Goal: Task Accomplishment & Management: Manage account settings

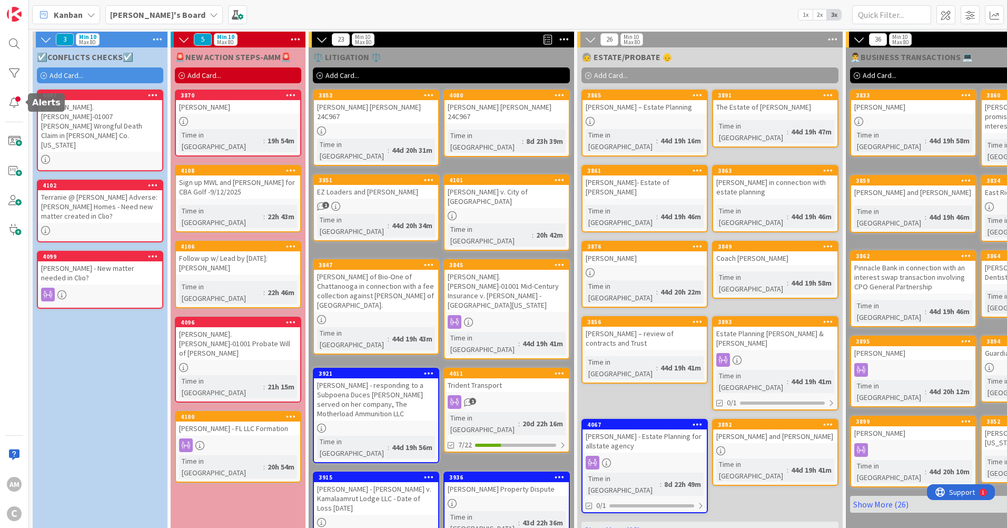
click at [18, 104] on div at bounding box center [14, 102] width 21 height 21
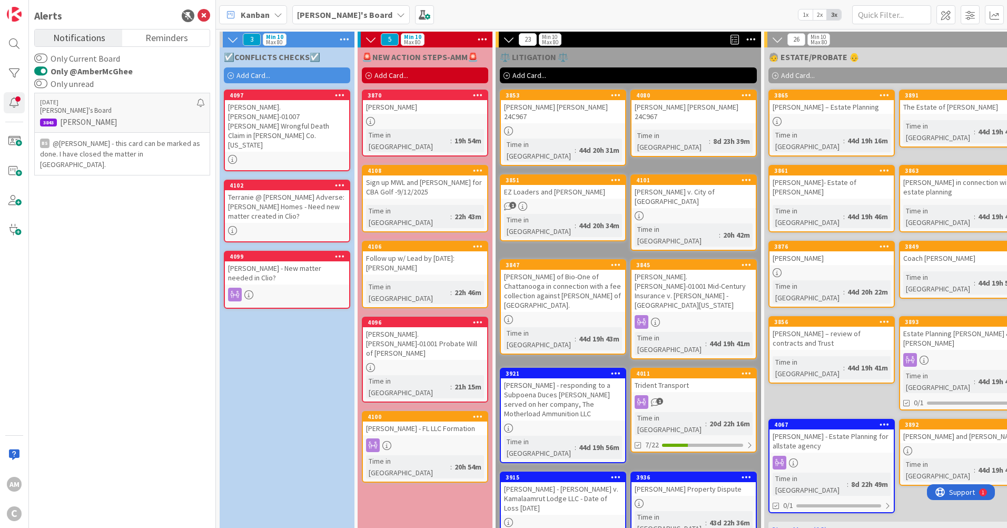
click at [83, 120] on p "[PERSON_NAME]" at bounding box center [122, 122] width 164 height 9
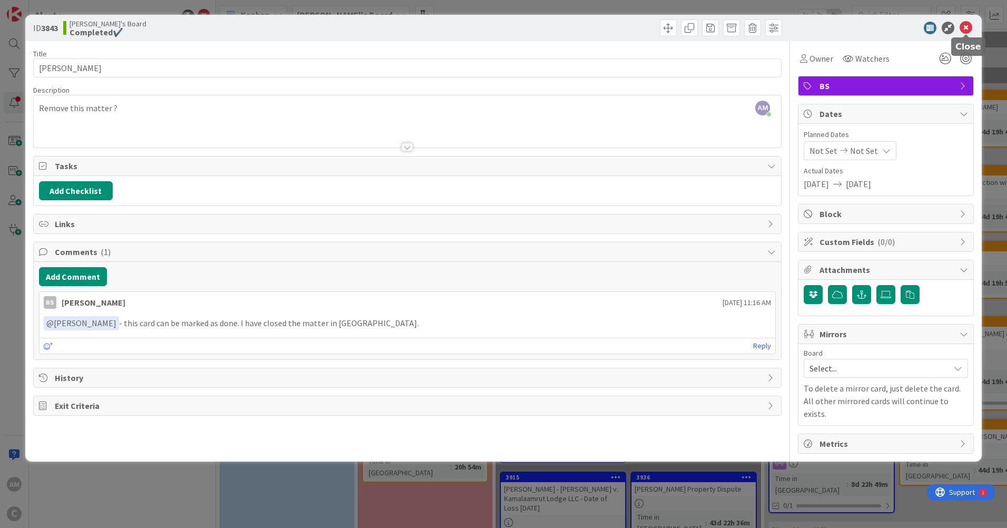
click at [971, 26] on icon at bounding box center [966, 28] width 13 height 13
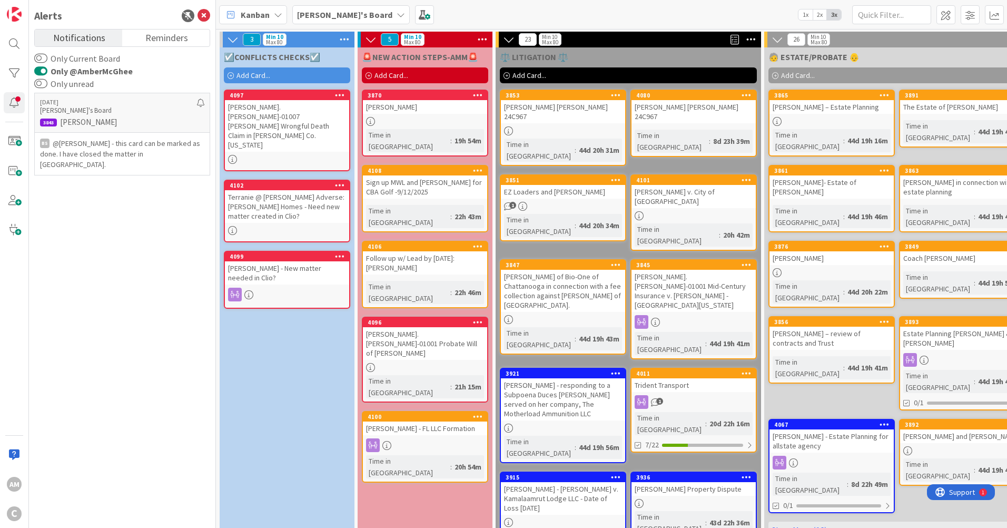
click at [155, 154] on p "@[PERSON_NAME]﻿ - this card can be marked as done. I have closed the matter in …" at bounding box center [122, 154] width 164 height 32
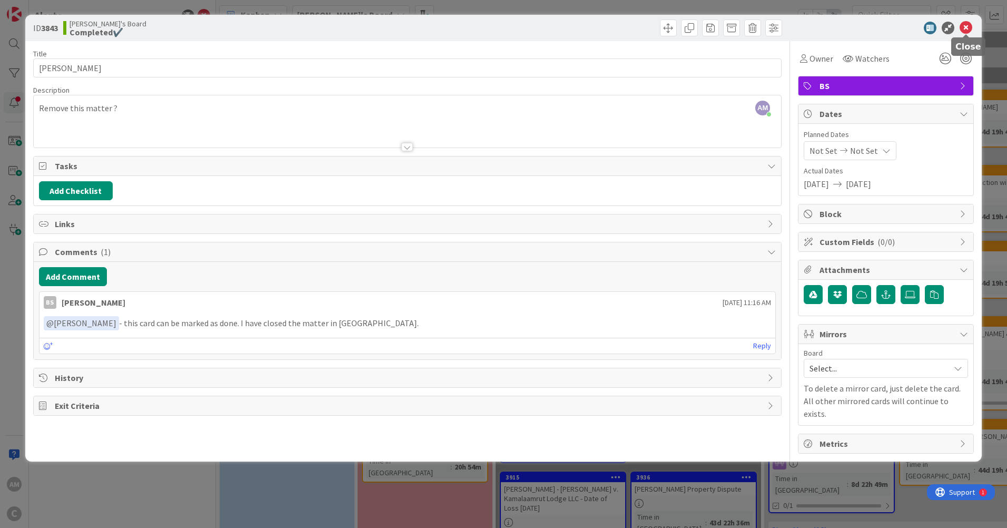
click at [968, 27] on icon at bounding box center [966, 28] width 13 height 13
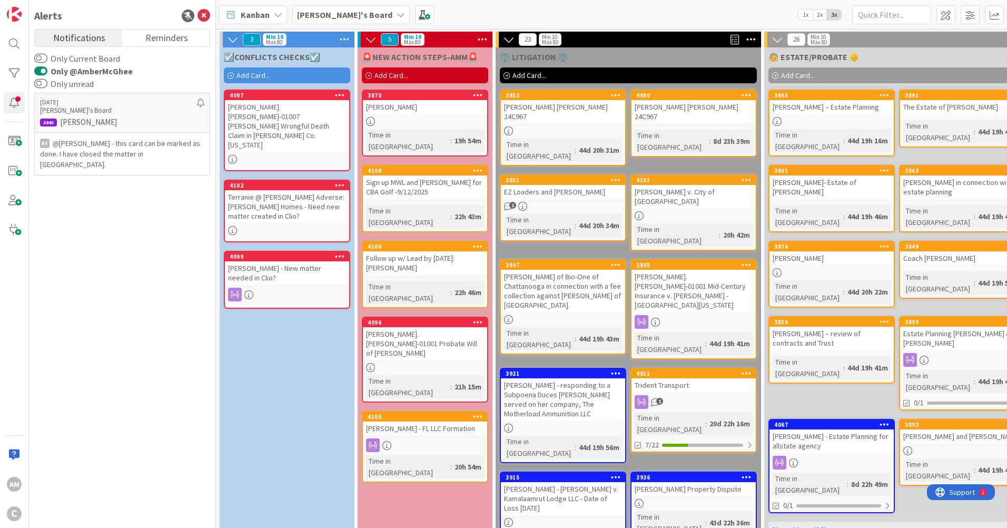
click at [172, 35] on span "Reminders" at bounding box center [166, 37] width 43 height 15
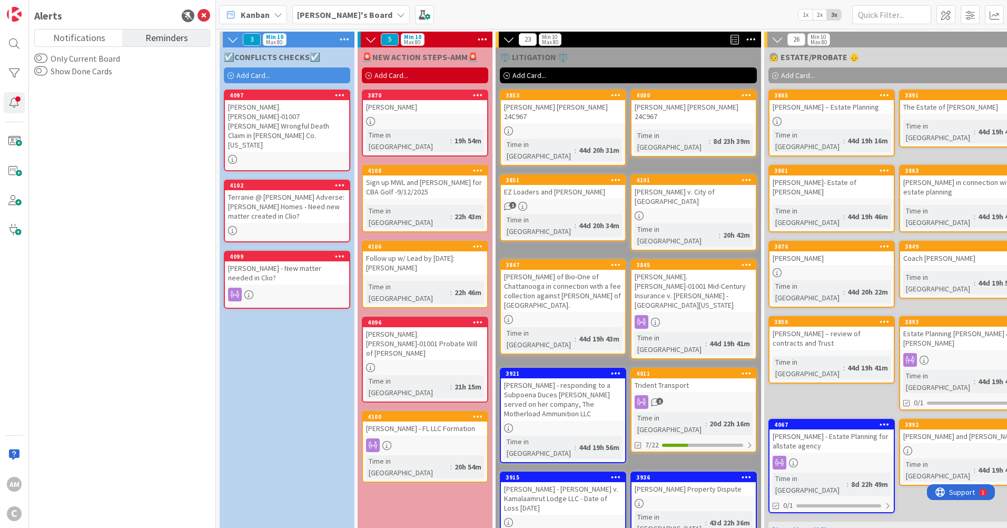
click at [82, 42] on span "Notifications" at bounding box center [79, 37] width 52 height 15
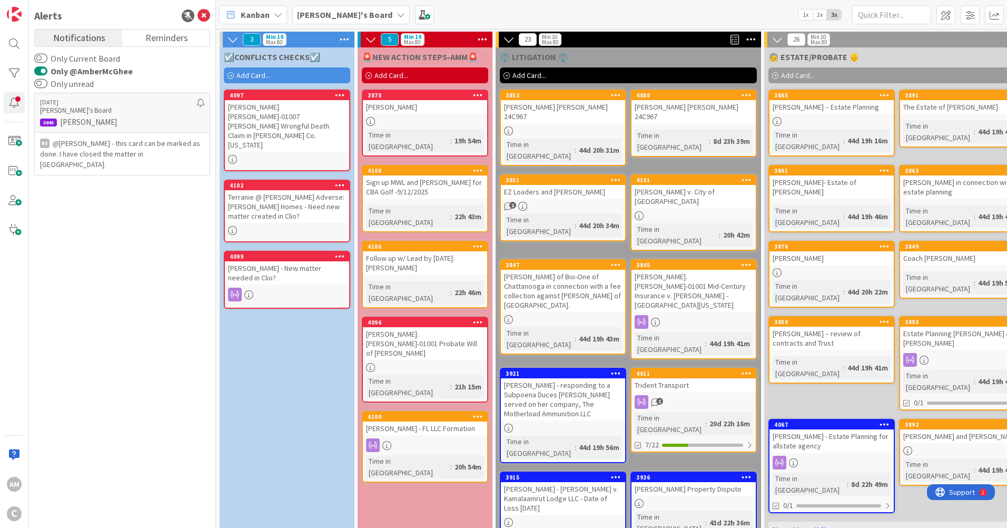
click at [122, 217] on div "[DATE] [PERSON_NAME]'s Board 3843 [PERSON_NAME] BS @[PERSON_NAME]﻿ - this card …" at bounding box center [122, 305] width 176 height 430
click at [200, 100] on div at bounding box center [200, 107] width 7 height 17
click at [170, 180] on div "[DATE] [PERSON_NAME]'s Board 3843 [PERSON_NAME] BS @[PERSON_NAME]﻿ - this card …" at bounding box center [122, 305] width 176 height 430
click at [200, 12] on icon at bounding box center [204, 15] width 13 height 13
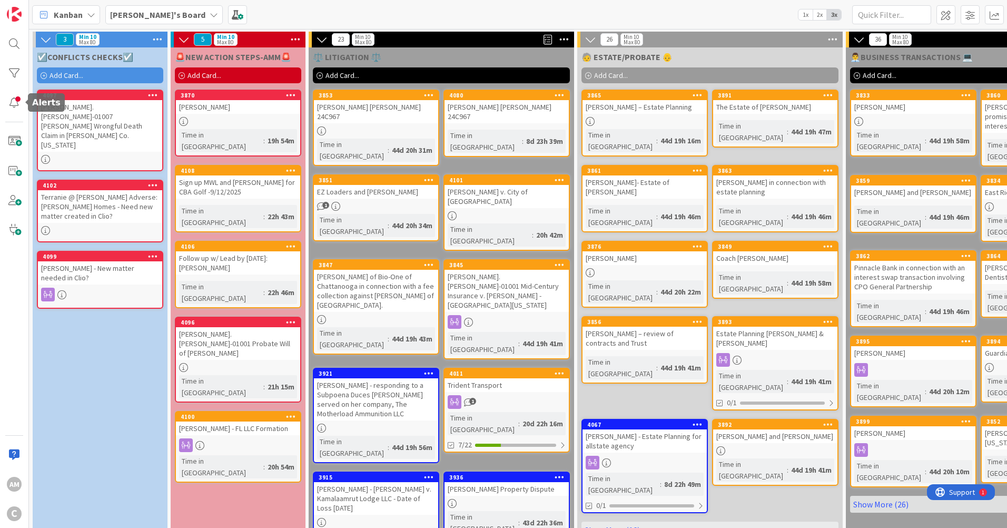
click at [15, 102] on div at bounding box center [14, 102] width 21 height 21
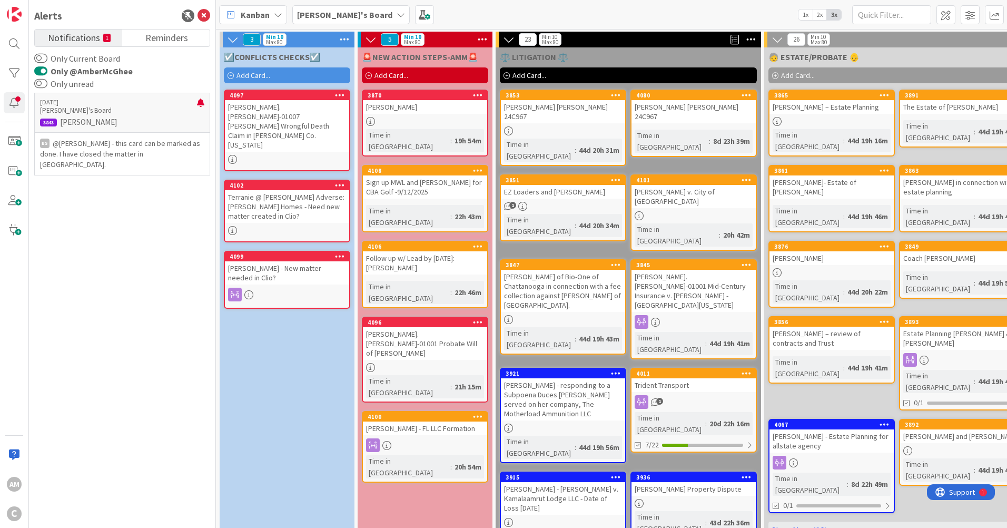
click at [84, 229] on div "[DATE] [PERSON_NAME]'s Board 3843 [PERSON_NAME] BS @[PERSON_NAME]﻿ - this card …" at bounding box center [122, 305] width 176 height 430
click at [67, 34] on span "Notifications" at bounding box center [74, 37] width 52 height 15
click at [82, 114] on p "[PERSON_NAME]'s Board" at bounding box center [118, 110] width 157 height 9
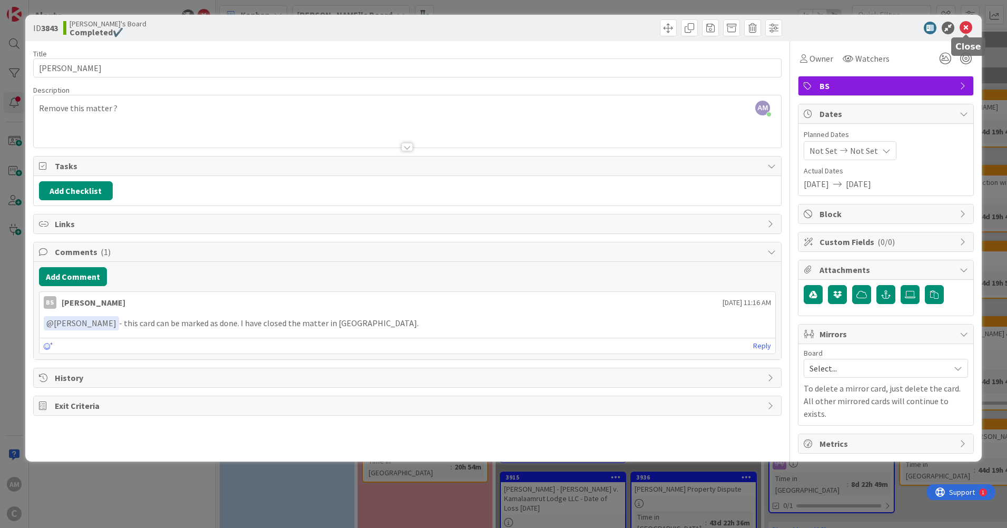
click at [965, 26] on icon at bounding box center [966, 28] width 13 height 13
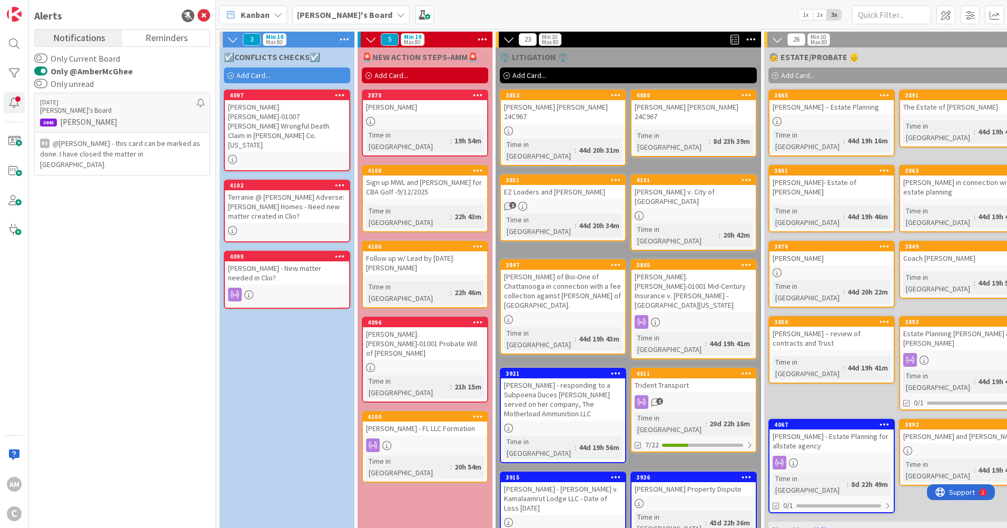
click at [64, 110] on p "[PERSON_NAME]'s Board" at bounding box center [118, 110] width 157 height 9
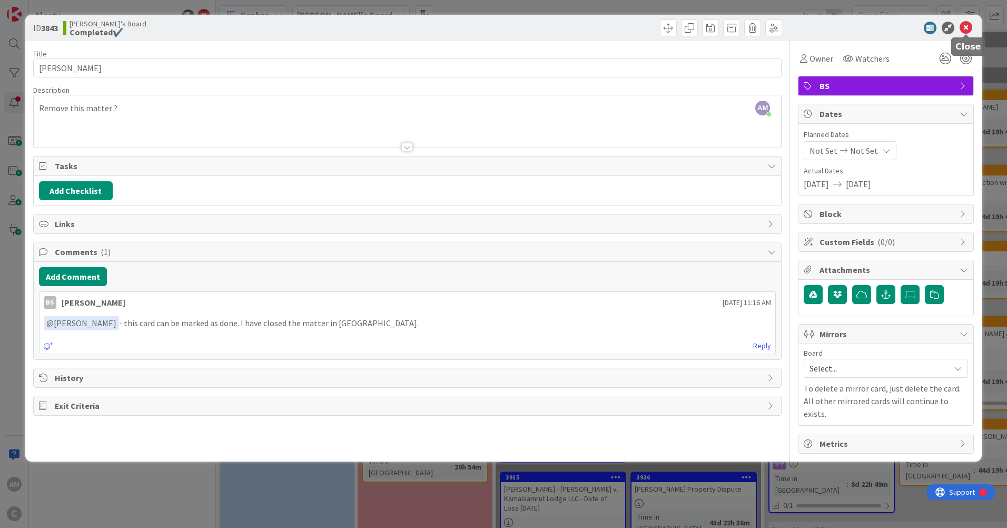
click at [968, 27] on icon at bounding box center [966, 28] width 13 height 13
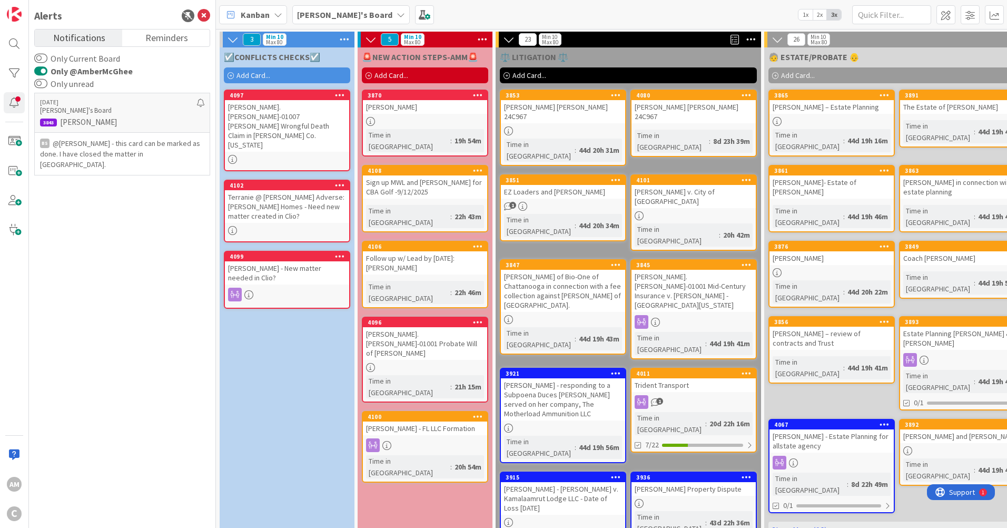
click at [125, 146] on p "@[PERSON_NAME]﻿ - this card can be marked as done. I have closed the matter in …" at bounding box center [122, 154] width 164 height 32
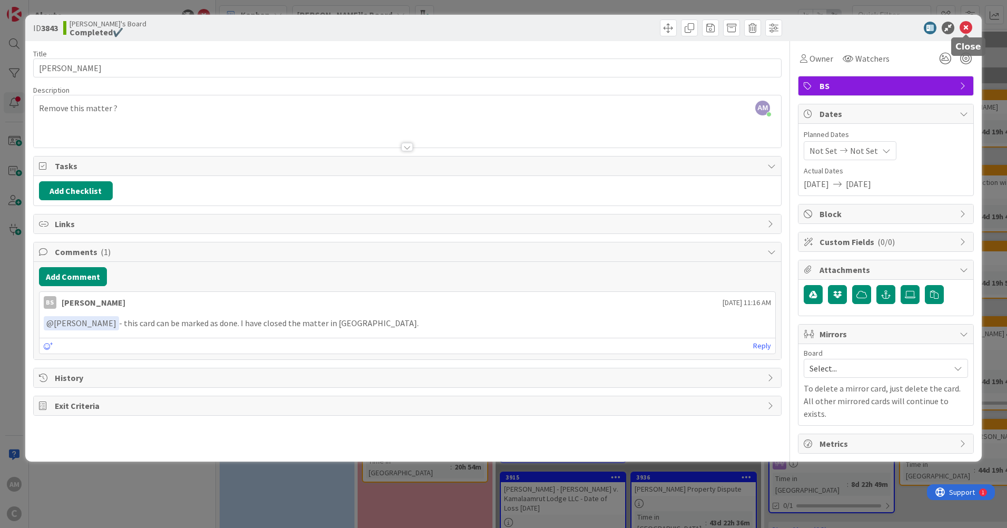
click at [964, 27] on icon at bounding box center [966, 28] width 13 height 13
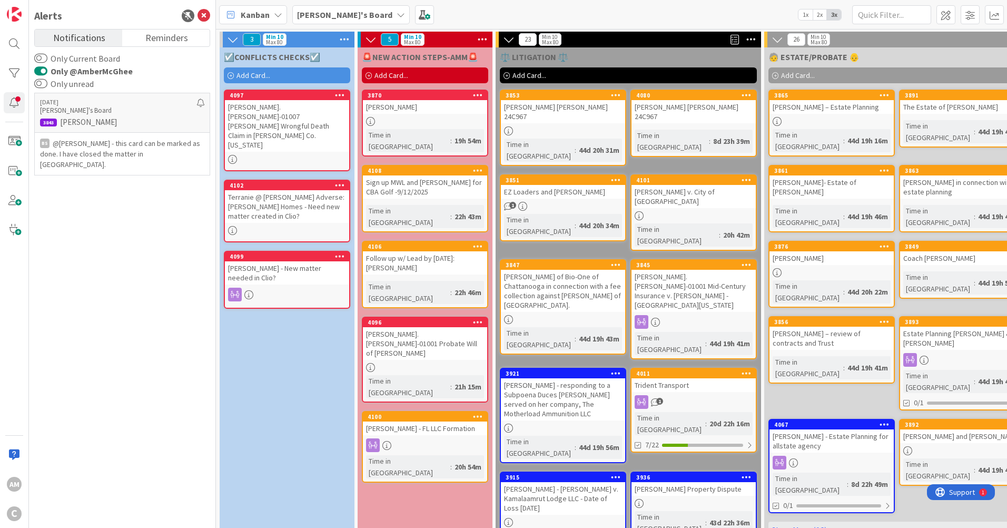
drag, startPoint x: 120, startPoint y: 326, endPoint x: 132, endPoint y: 207, distance: 119.2
click at [120, 326] on div "[DATE] [PERSON_NAME]'s Board 3843 [PERSON_NAME] BS @[PERSON_NAME]﻿ - this card …" at bounding box center [122, 305] width 176 height 430
click at [100, 155] on p "@[PERSON_NAME]﻿ - this card can be marked as done. I have closed the matter in …" at bounding box center [122, 154] width 164 height 32
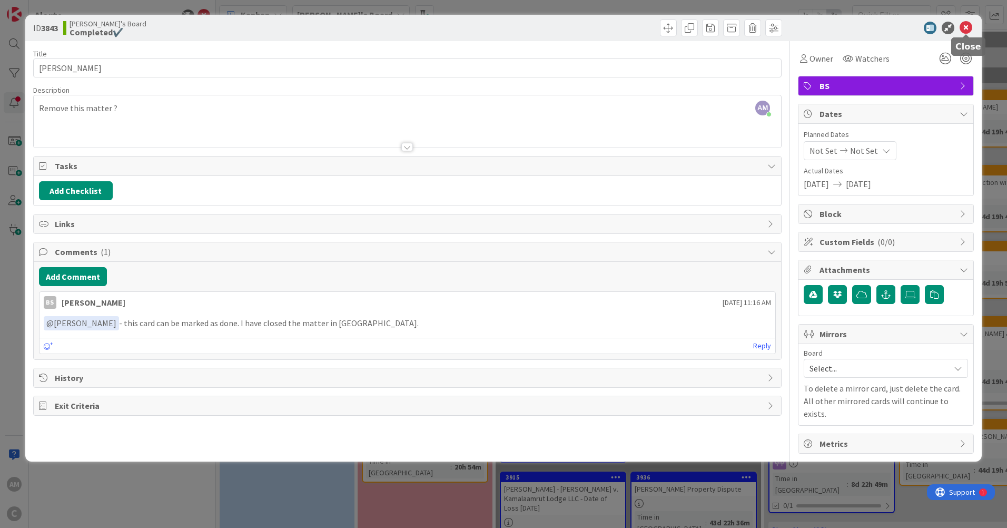
click at [968, 26] on icon at bounding box center [966, 28] width 13 height 13
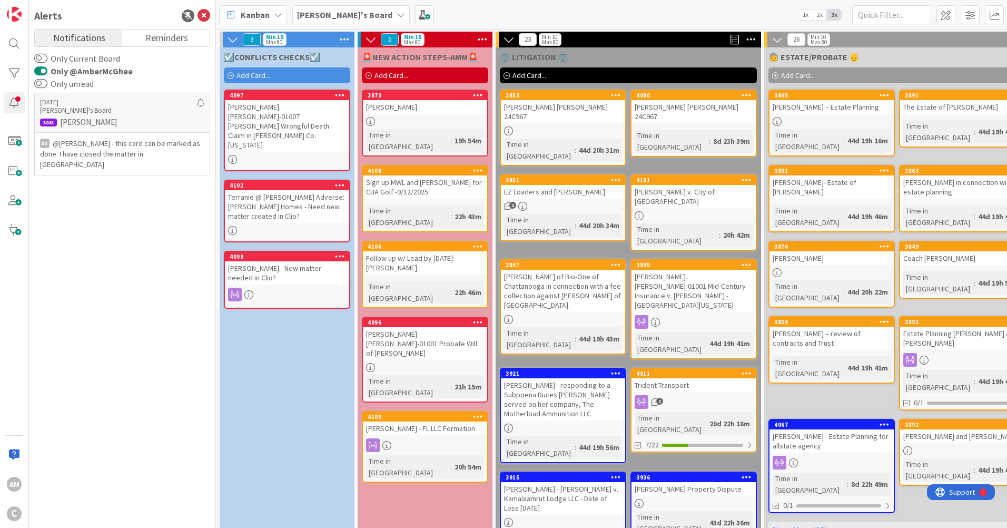
click at [158, 221] on div "[DATE] [PERSON_NAME]'s Board 3843 [PERSON_NAME] BS @[PERSON_NAME]﻿ - this card …" at bounding box center [122, 305] width 176 height 430
click at [13, 63] on div at bounding box center [14, 73] width 21 height 21
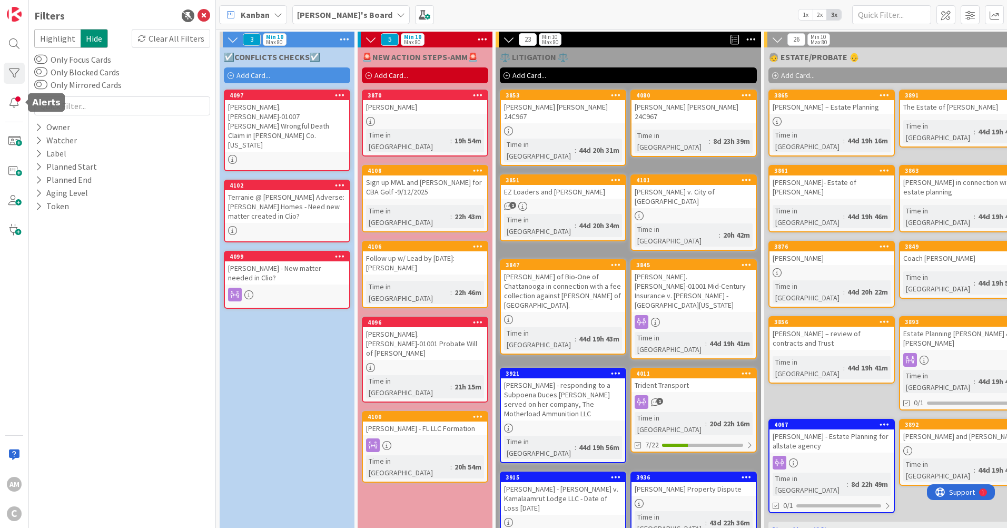
click at [19, 100] on div at bounding box center [14, 102] width 21 height 21
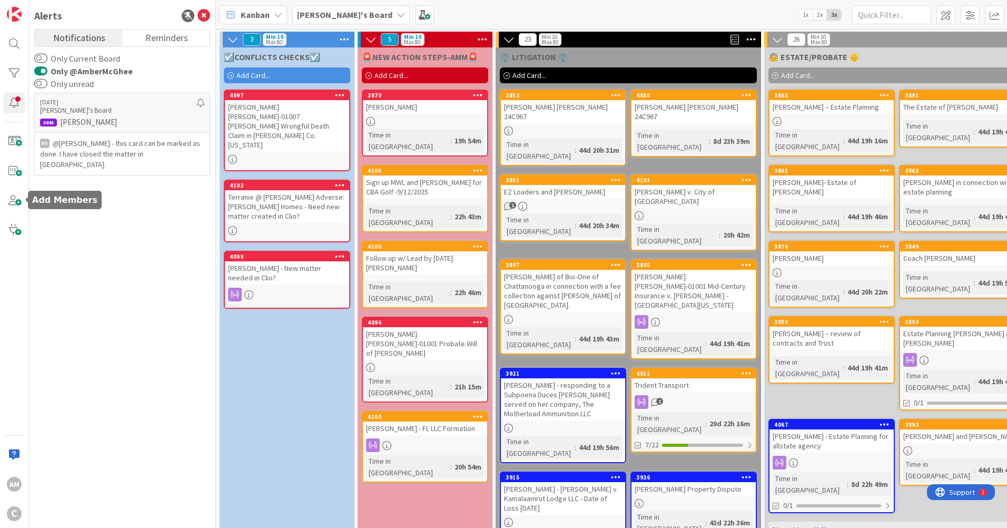
click at [97, 230] on div "[DATE] [PERSON_NAME]'s Board 3843 [PERSON_NAME] BS @[PERSON_NAME]﻿ - this card …" at bounding box center [122, 305] width 176 height 430
click at [173, 38] on span "Reminders" at bounding box center [166, 37] width 43 height 15
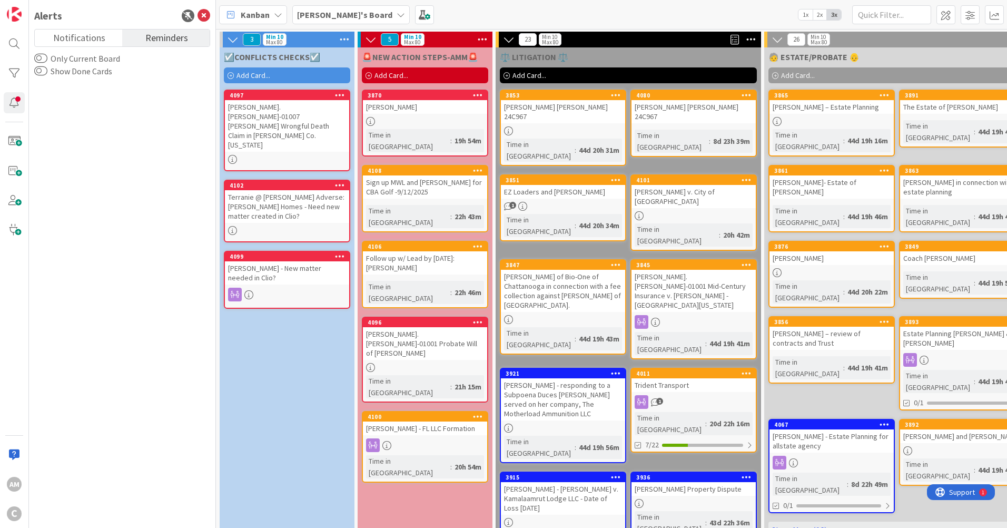
click at [101, 45] on link "Notifications" at bounding box center [78, 38] width 87 height 17
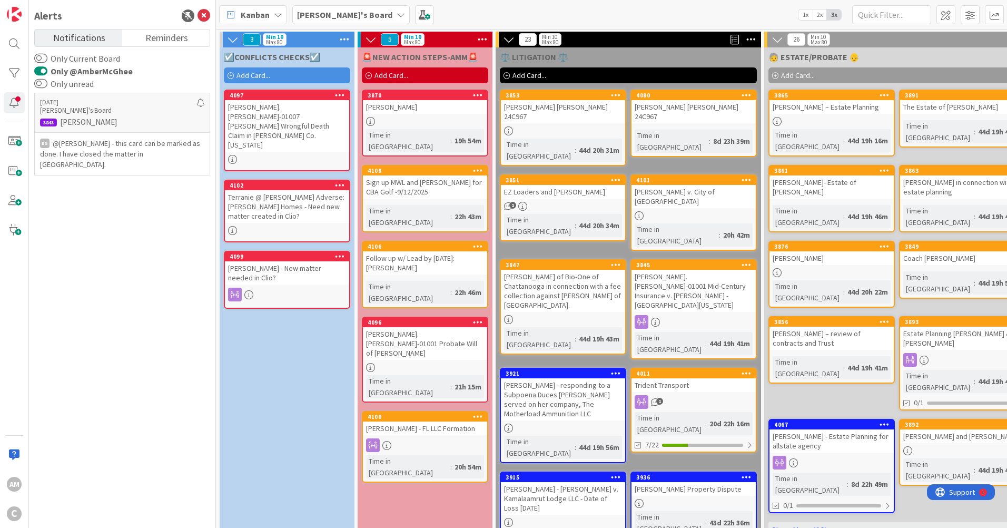
drag, startPoint x: 94, startPoint y: 233, endPoint x: 155, endPoint y: 227, distance: 62.0
click at [94, 233] on div "[DATE] [PERSON_NAME]'s Board 3843 [PERSON_NAME] BS @[PERSON_NAME]﻿ - this card …" at bounding box center [122, 305] width 176 height 430
click at [136, 221] on div "[DATE] [PERSON_NAME]'s Board 3843 [PERSON_NAME] BS @[PERSON_NAME]﻿ - this card …" at bounding box center [122, 305] width 176 height 430
click at [8, 102] on div at bounding box center [14, 102] width 21 height 21
click at [15, 99] on div at bounding box center [14, 102] width 21 height 21
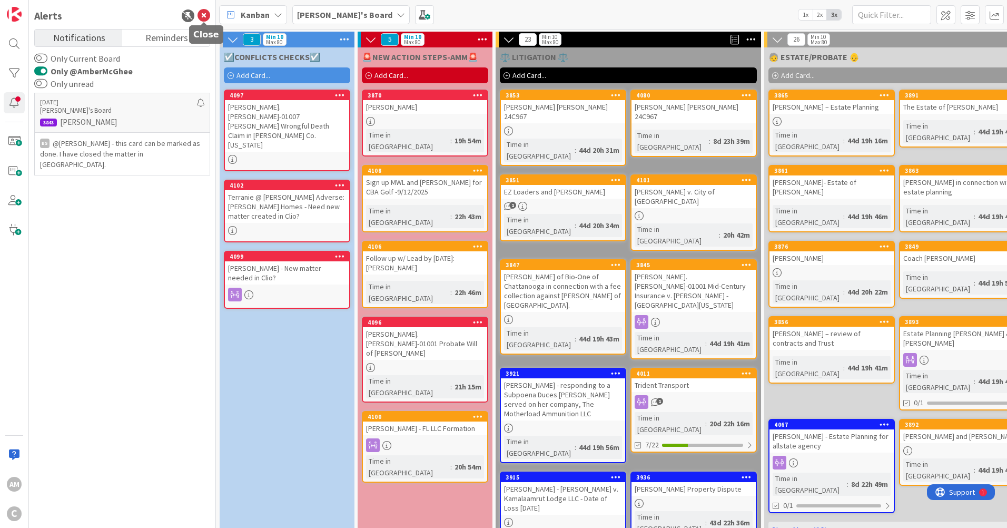
click at [205, 17] on icon at bounding box center [204, 15] width 13 height 13
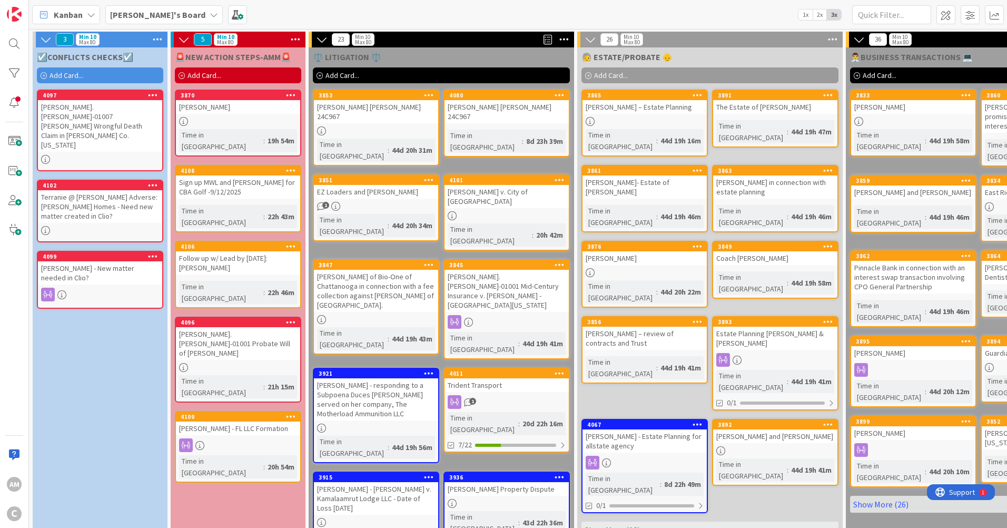
click at [419, 202] on div "1" at bounding box center [376, 206] width 124 height 9
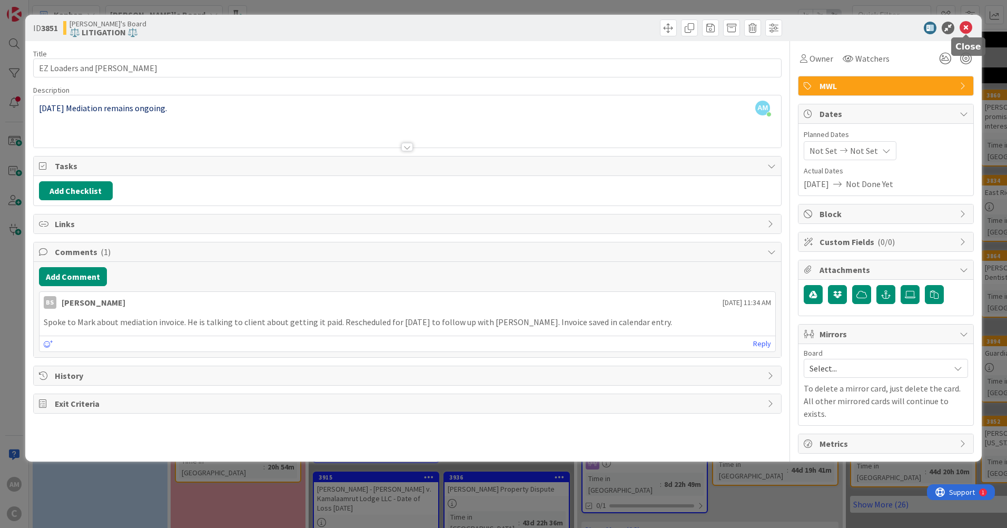
click at [969, 27] on icon at bounding box center [966, 28] width 13 height 13
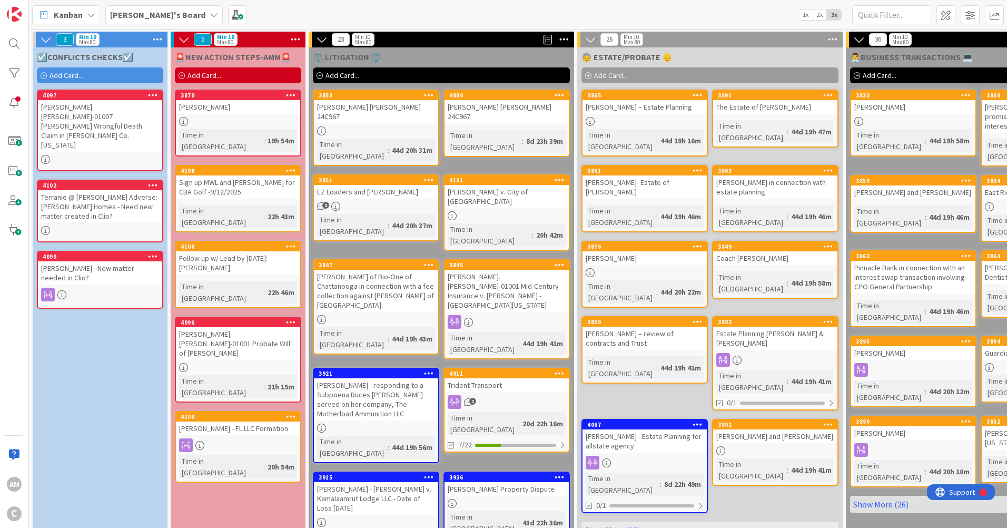
click at [511, 368] on link "4011 Trident Transport 1 Time in [GEOGRAPHIC_DATA] : 20d 22h 16m 7/22" at bounding box center [507, 410] width 126 height 85
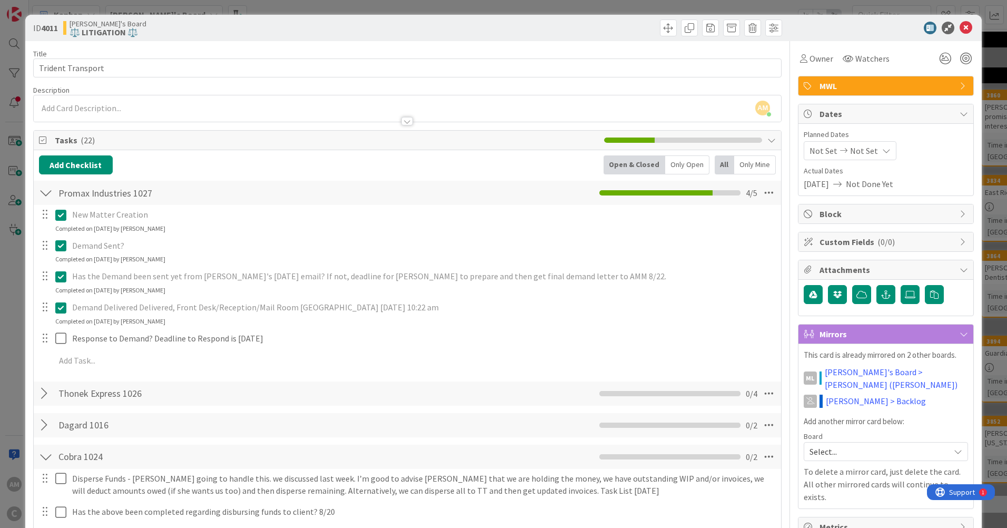
click at [44, 394] on div at bounding box center [46, 393] width 14 height 19
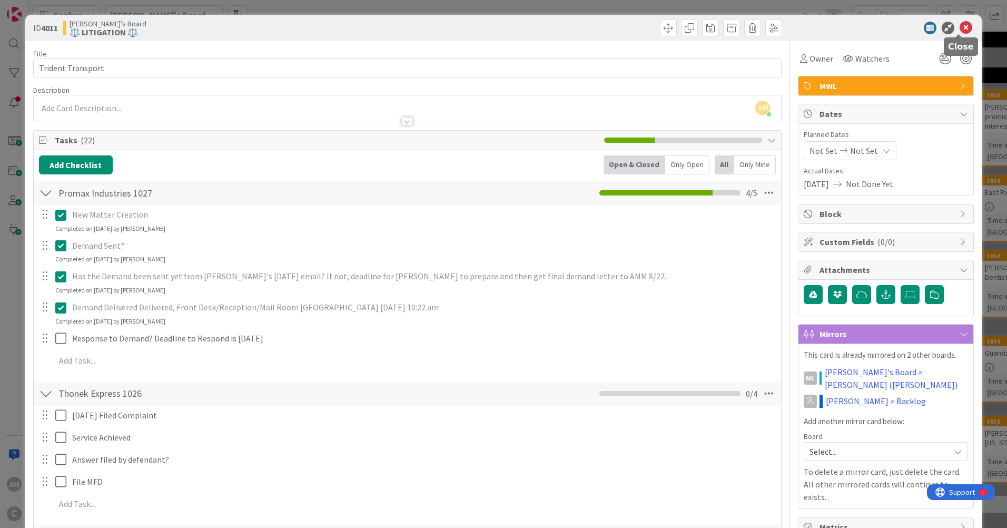
click at [960, 23] on icon at bounding box center [966, 28] width 13 height 13
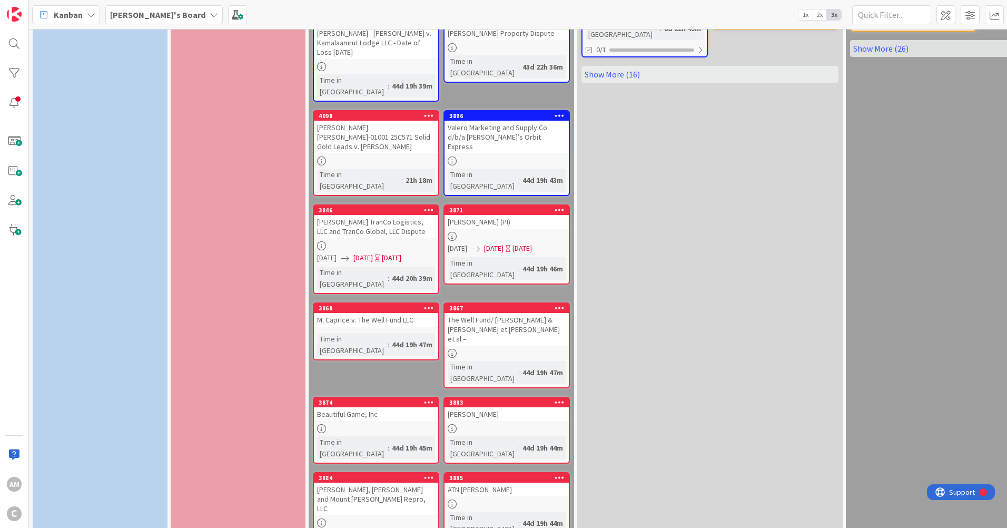
scroll to position [430, 0]
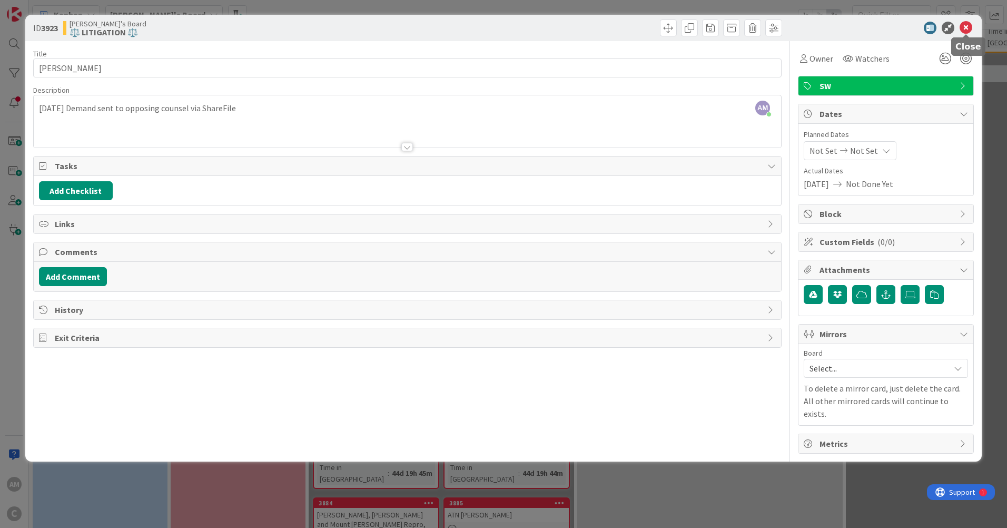
click at [964, 31] on icon at bounding box center [966, 28] width 13 height 13
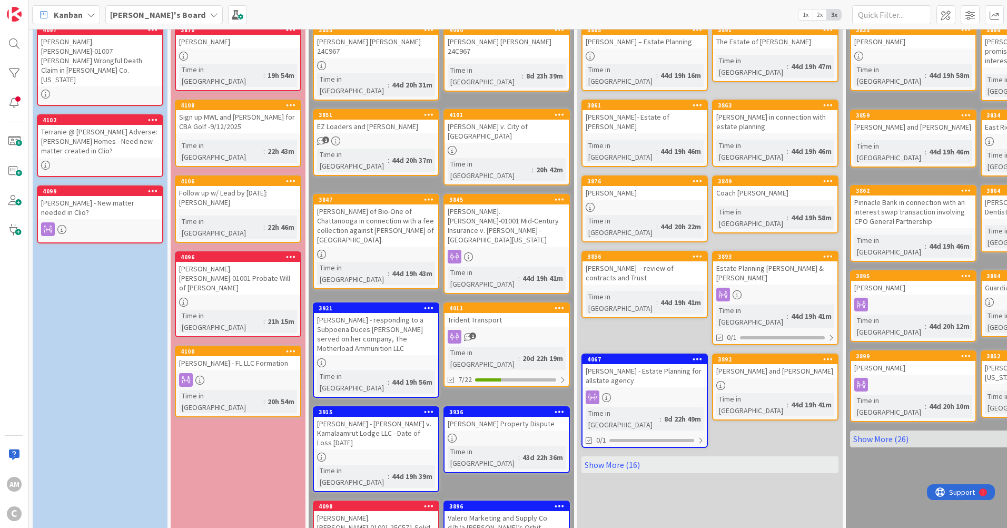
scroll to position [62, 0]
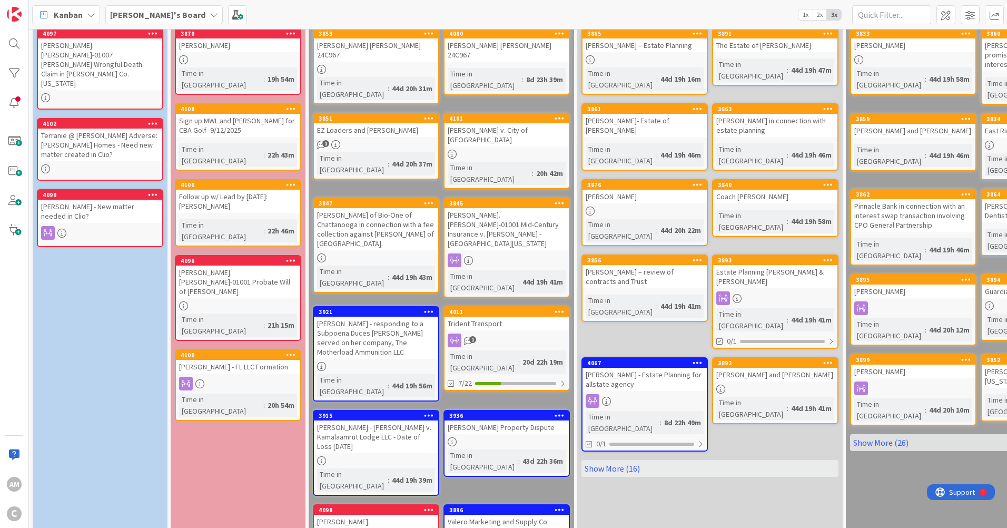
click at [600, 460] on link "Show More (16)" at bounding box center [710, 468] width 257 height 17
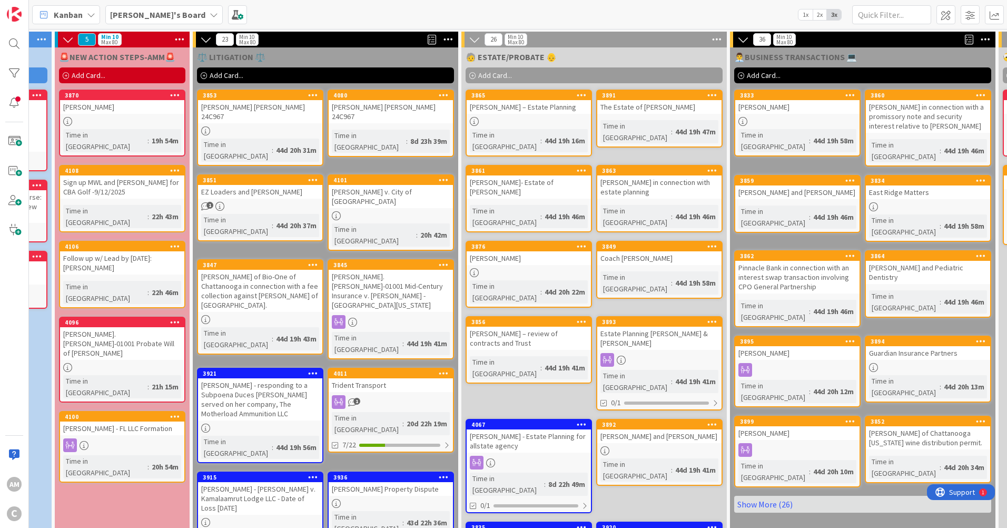
scroll to position [0, 0]
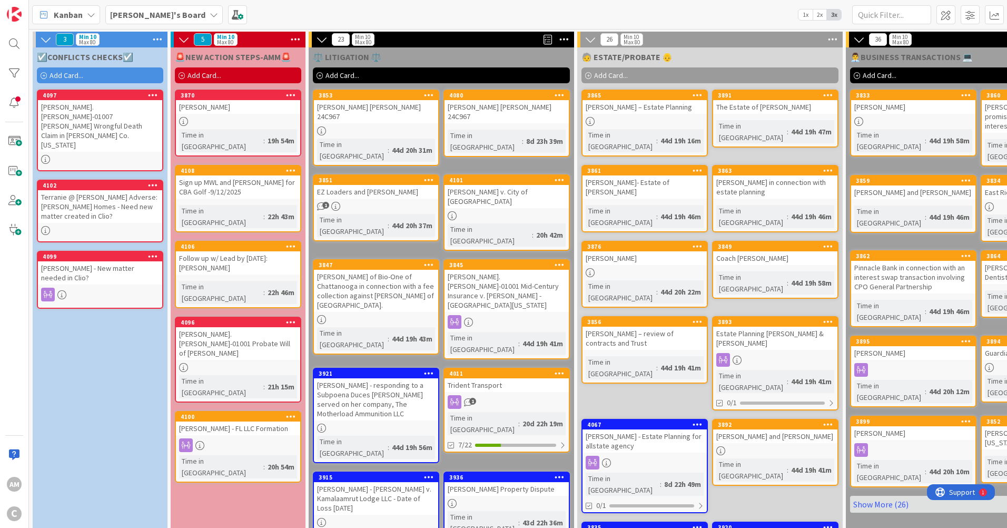
click at [76, 73] on span "Add Card..." at bounding box center [67, 75] width 34 height 9
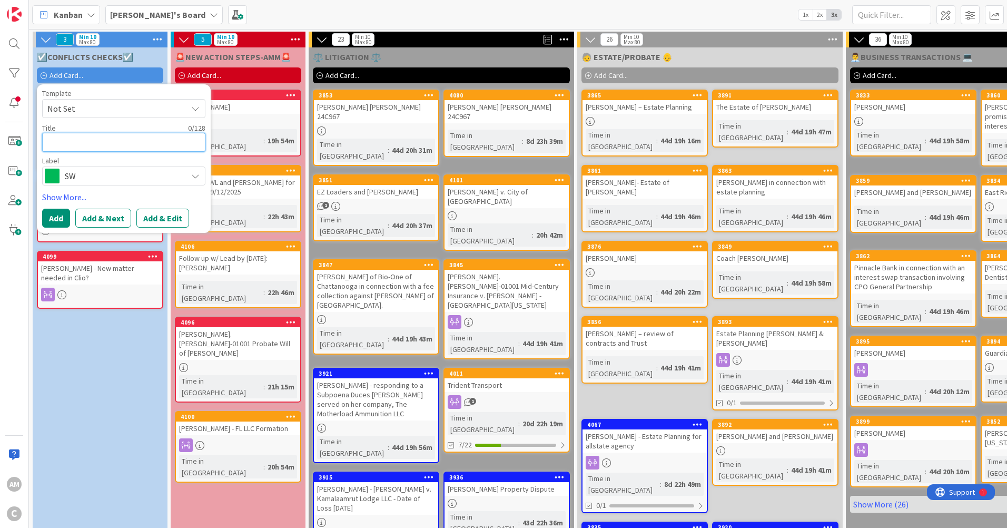
click at [80, 142] on textarea at bounding box center [123, 142] width 163 height 19
paste textarea "[PERSON_NAME] and [PERSON_NAME]"
type textarea "x"
type textarea "[PERSON_NAME] and [PERSON_NAME]"
click at [188, 105] on span "Not Set" at bounding box center [123, 108] width 163 height 19
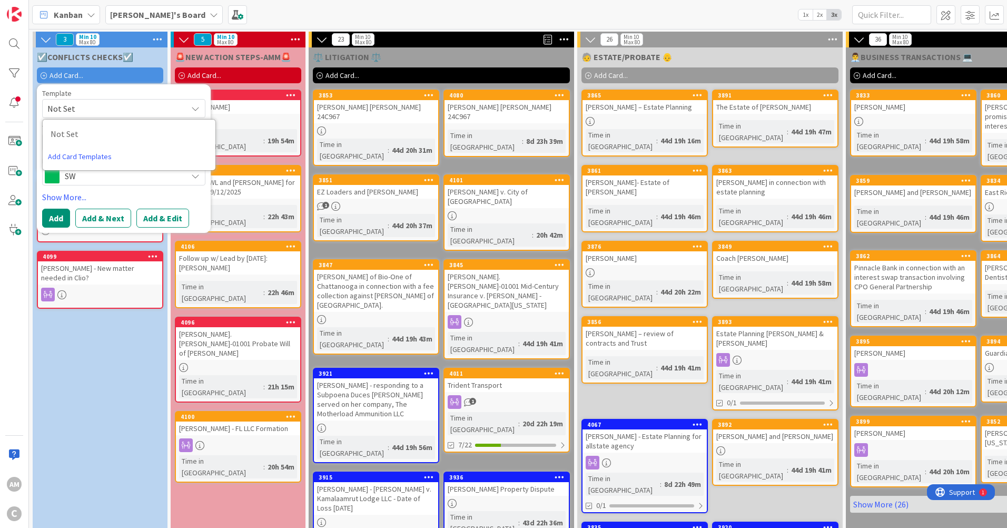
click at [188, 105] on span "Not Set" at bounding box center [123, 108] width 163 height 19
click at [175, 173] on span "SW" at bounding box center [123, 176] width 117 height 15
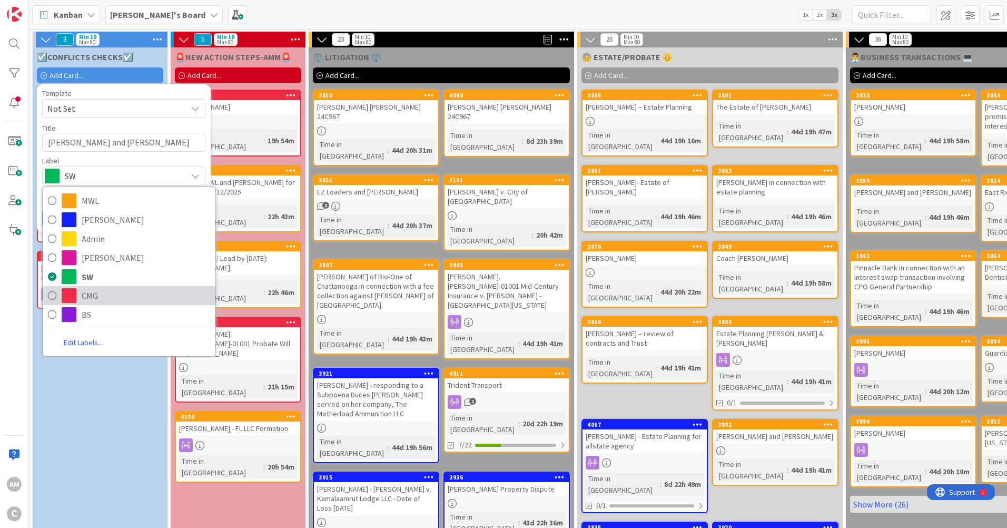
click at [98, 294] on span "CMG" at bounding box center [146, 296] width 129 height 16
type textarea "x"
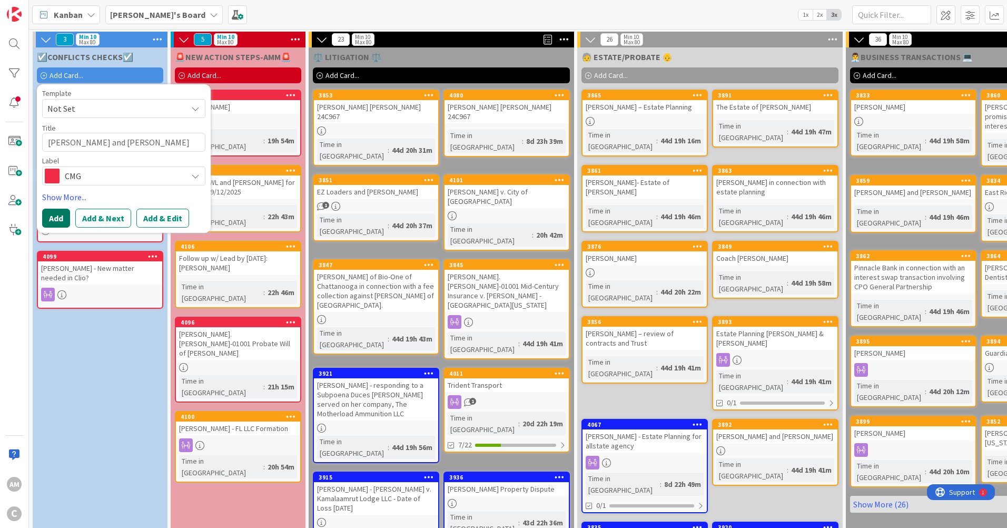
click at [64, 216] on button "Add" at bounding box center [56, 218] width 28 height 19
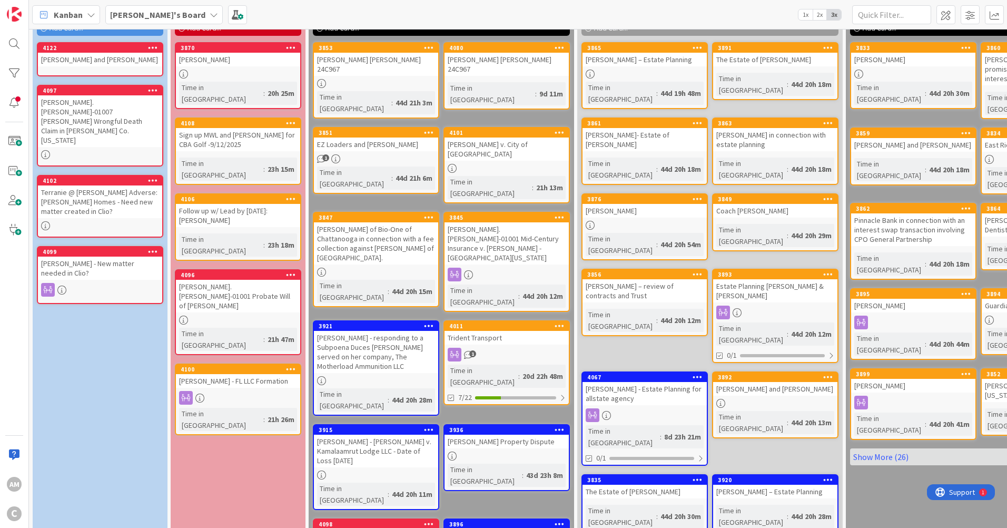
scroll to position [37, 0]
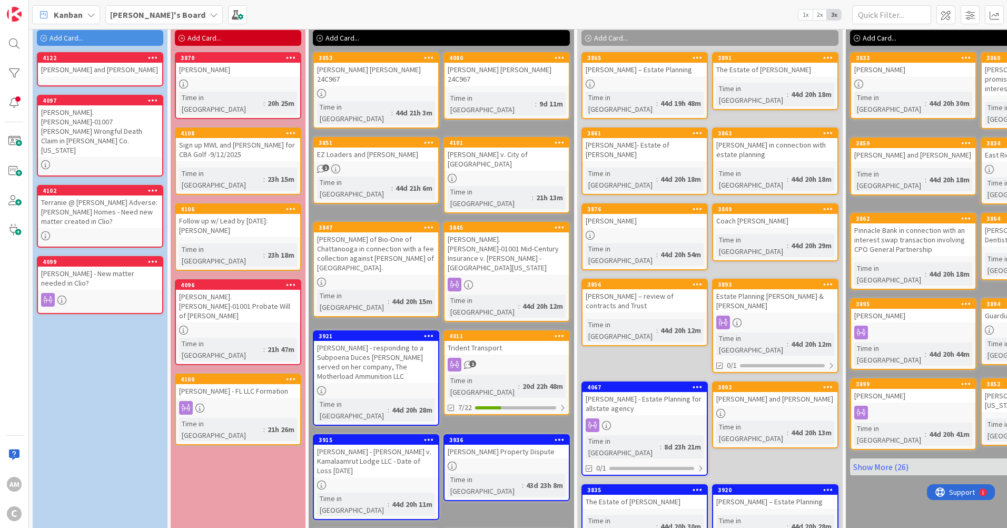
drag, startPoint x: 80, startPoint y: 67, endPoint x: 130, endPoint y: 153, distance: 98.7
click at [81, 67] on div "[PERSON_NAME] and [PERSON_NAME]" at bounding box center [100, 70] width 124 height 14
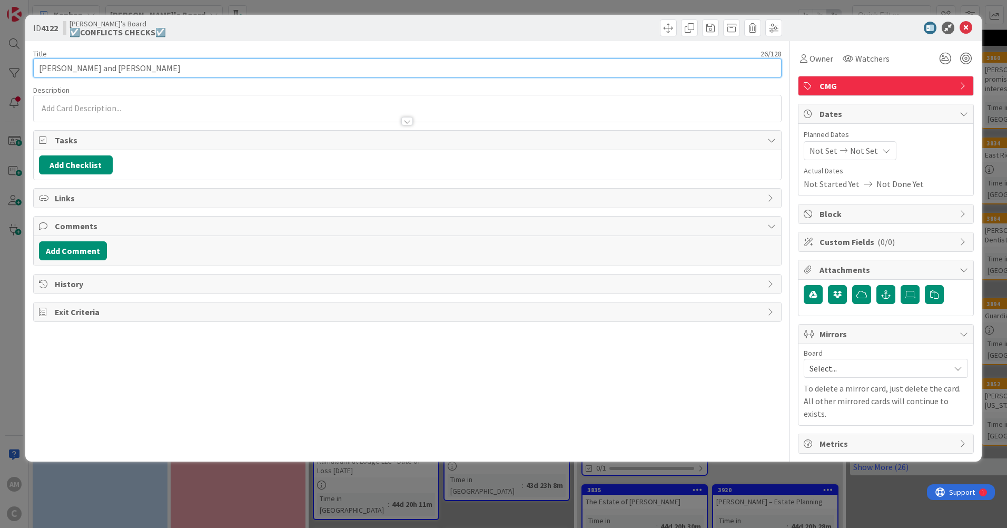
click at [177, 67] on input "[PERSON_NAME] and [PERSON_NAME]" at bounding box center [407, 67] width 749 height 19
paste input "dispute over power easement and road that traverses clients’ land."
type input "[PERSON_NAME] and [PERSON_NAME] - dispute over power easement and road that tra…"
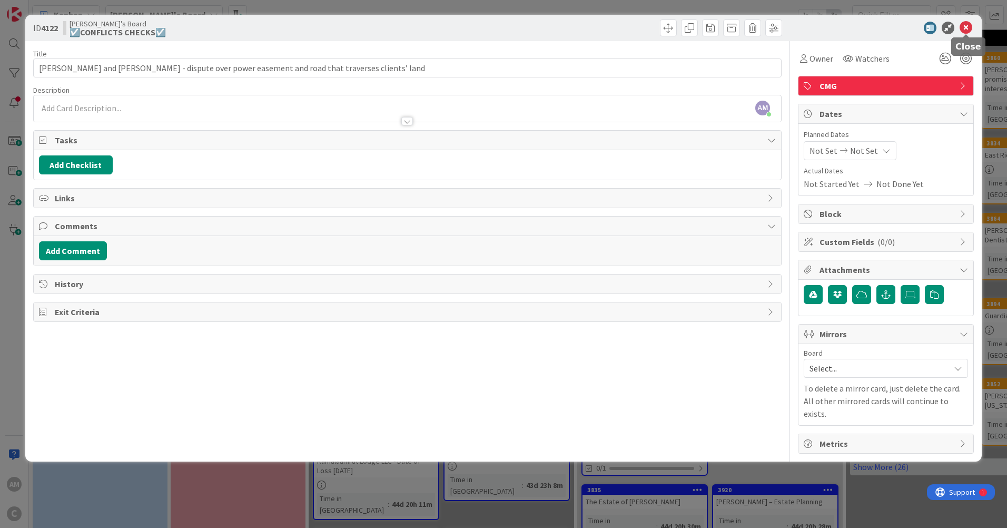
click at [964, 27] on icon at bounding box center [966, 28] width 13 height 13
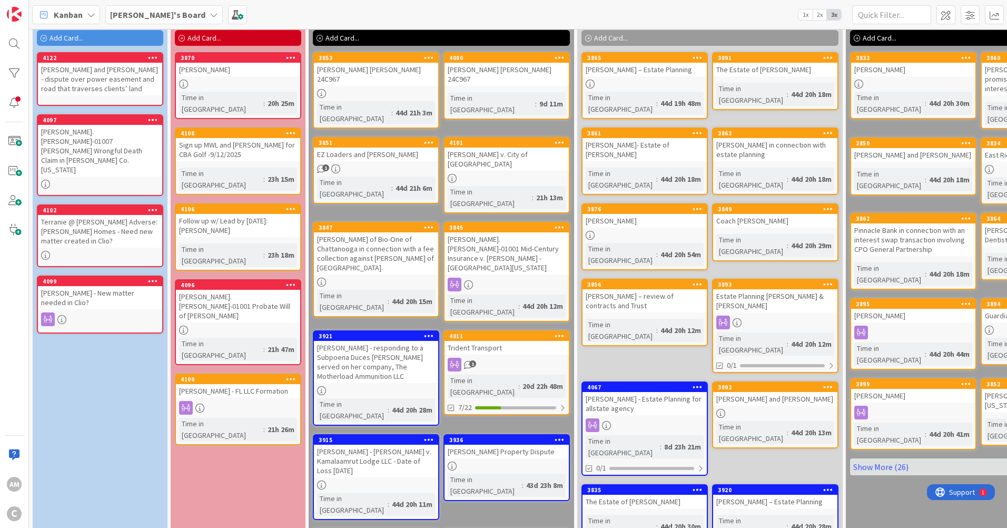
click at [86, 142] on div "[PERSON_NAME].[PERSON_NAME]-01007 [PERSON_NAME] Wrongful Death Claim in [PERSON…" at bounding box center [100, 151] width 124 height 52
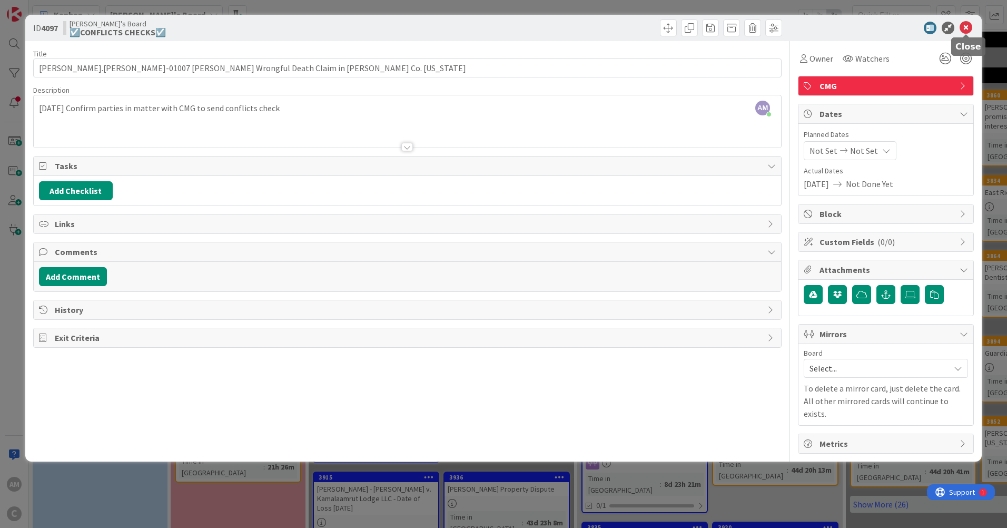
click at [967, 26] on icon at bounding box center [966, 28] width 13 height 13
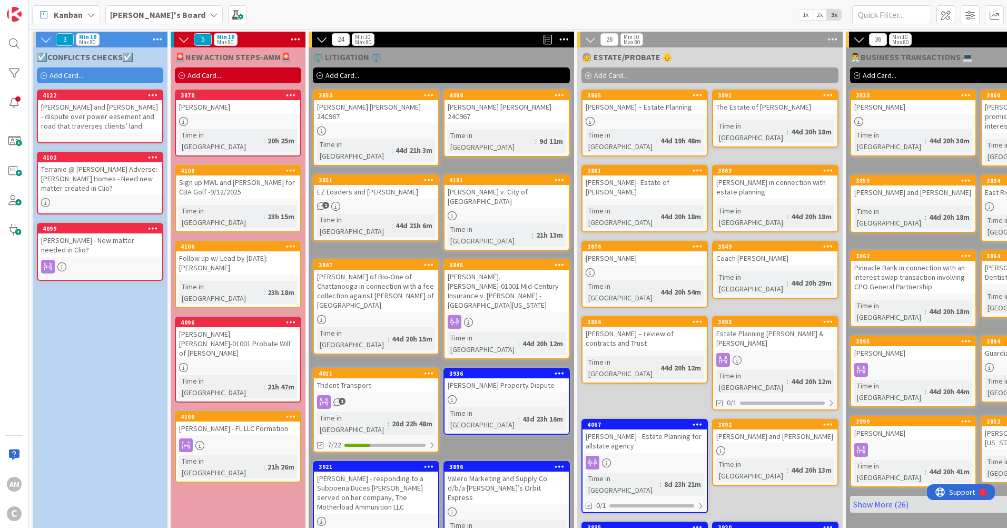
drag, startPoint x: 620, startPoint y: 76, endPoint x: 627, endPoint y: 77, distance: 7.5
click at [620, 76] on span "Add Card..." at bounding box center [611, 75] width 34 height 9
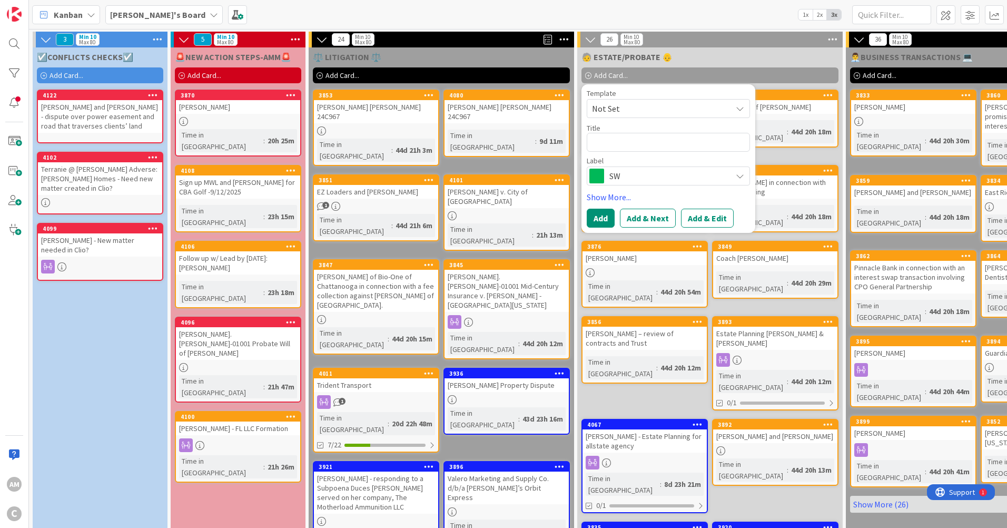
click at [768, 7] on div "Kanban [PERSON_NAME]'s Board 1x 2x 3x" at bounding box center [518, 14] width 978 height 29
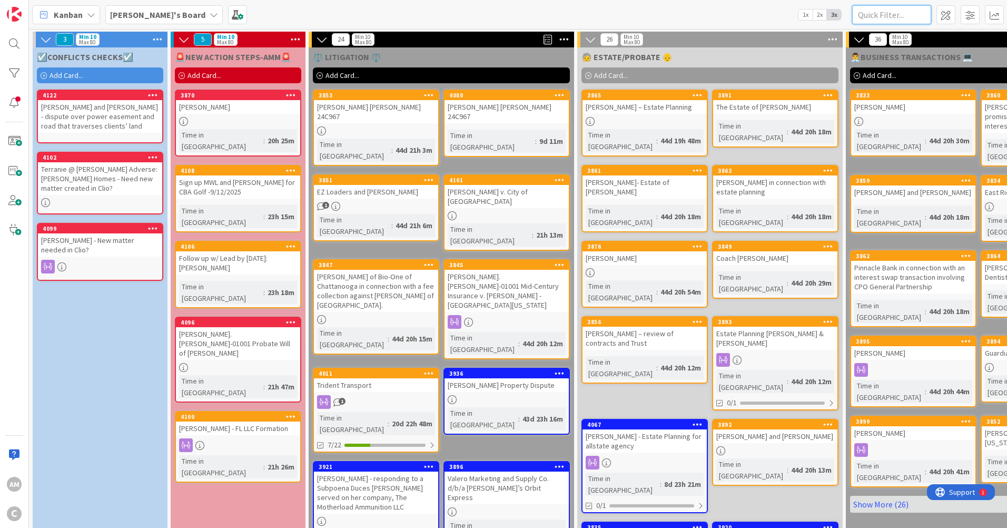
click at [887, 16] on input "text" at bounding box center [892, 14] width 79 height 19
type input "[PERSON_NAME]"
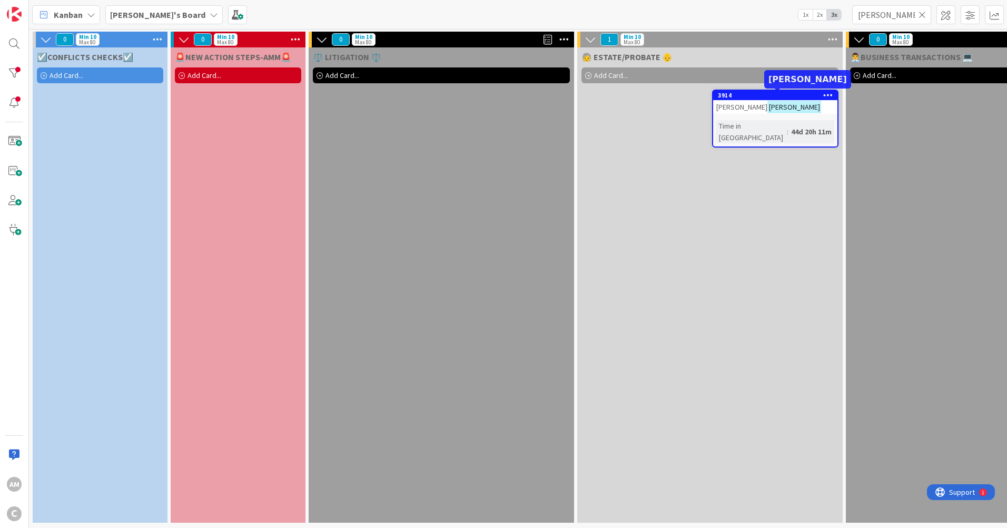
click at [803, 102] on div "[PERSON_NAME]" at bounding box center [775, 107] width 124 height 14
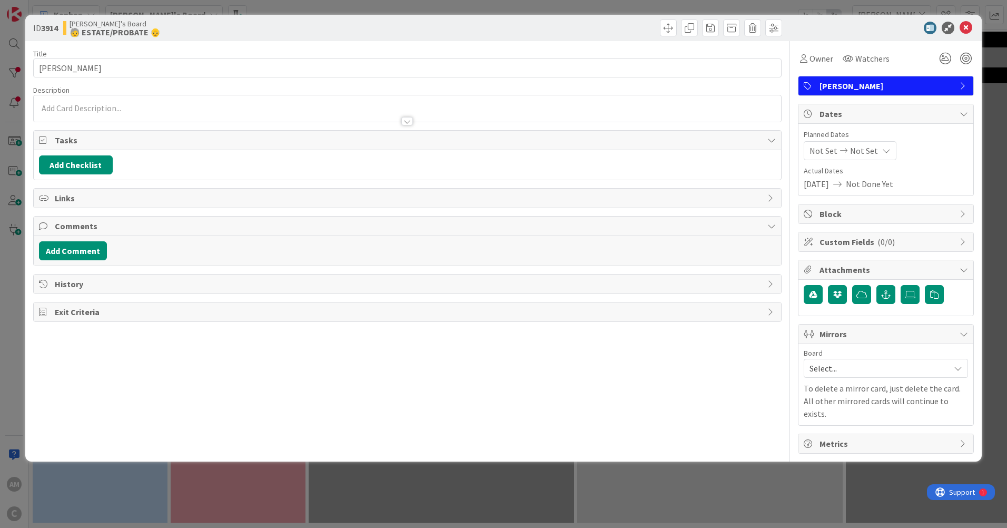
click at [67, 101] on div at bounding box center [408, 108] width 748 height 26
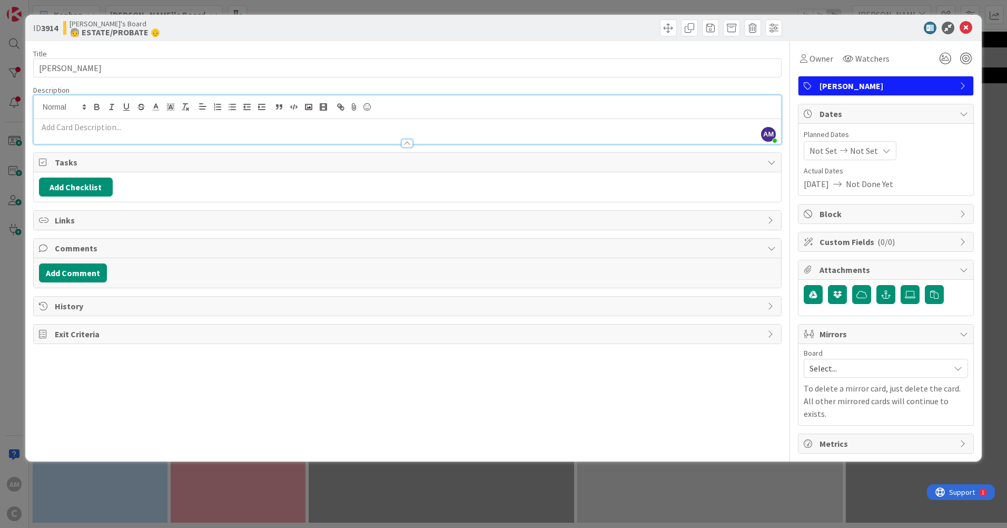
click at [95, 130] on p at bounding box center [407, 127] width 737 height 12
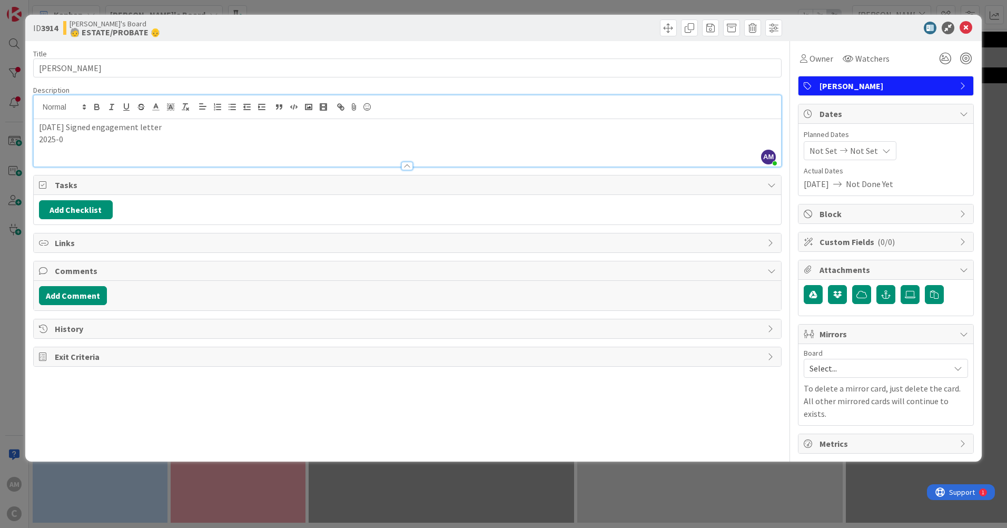
click at [145, 145] on p "2025-0" at bounding box center [407, 139] width 737 height 12
click at [74, 146] on div "[DATE] Signed engagement letter 202" at bounding box center [408, 142] width 748 height 47
click at [888, 332] on span "Mirrors" at bounding box center [887, 334] width 135 height 13
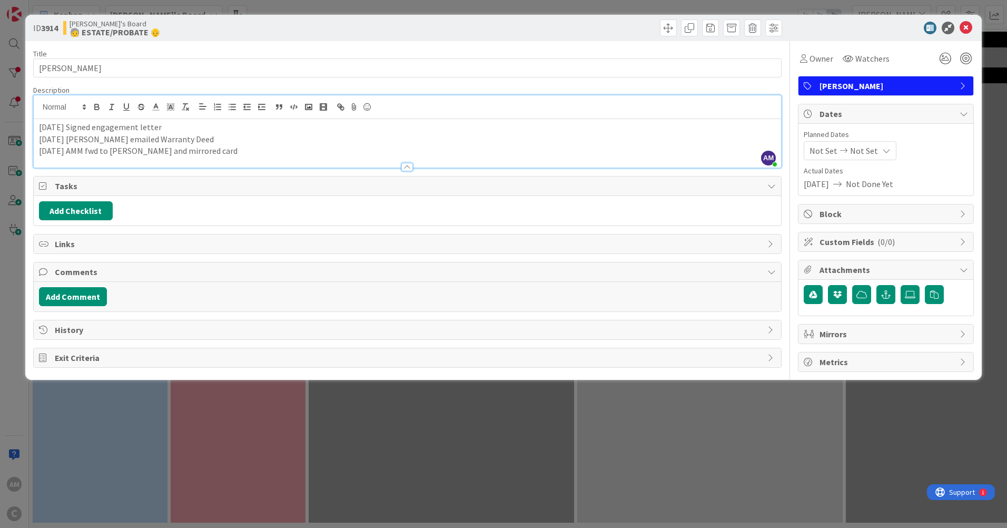
click at [888, 332] on span "Mirrors" at bounding box center [887, 334] width 135 height 13
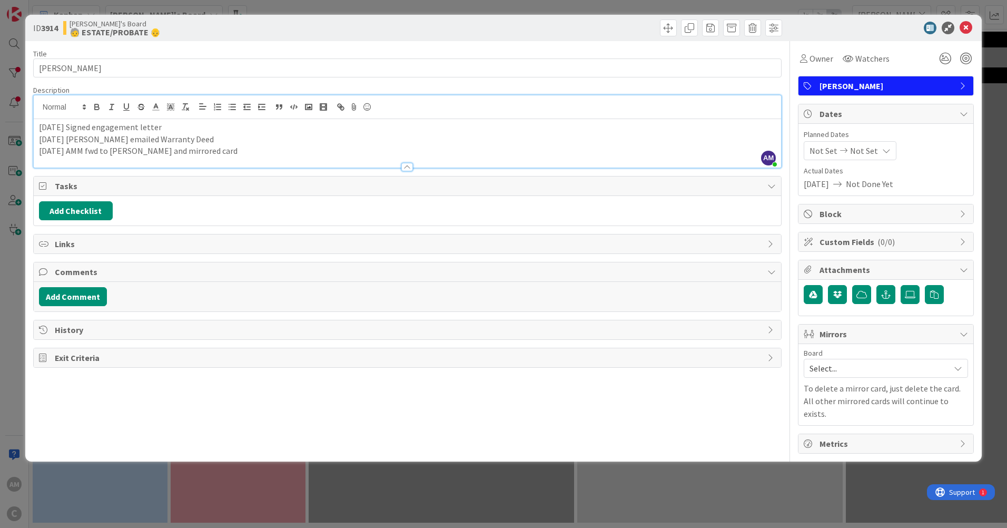
click at [888, 370] on span "Select..." at bounding box center [877, 368] width 135 height 15
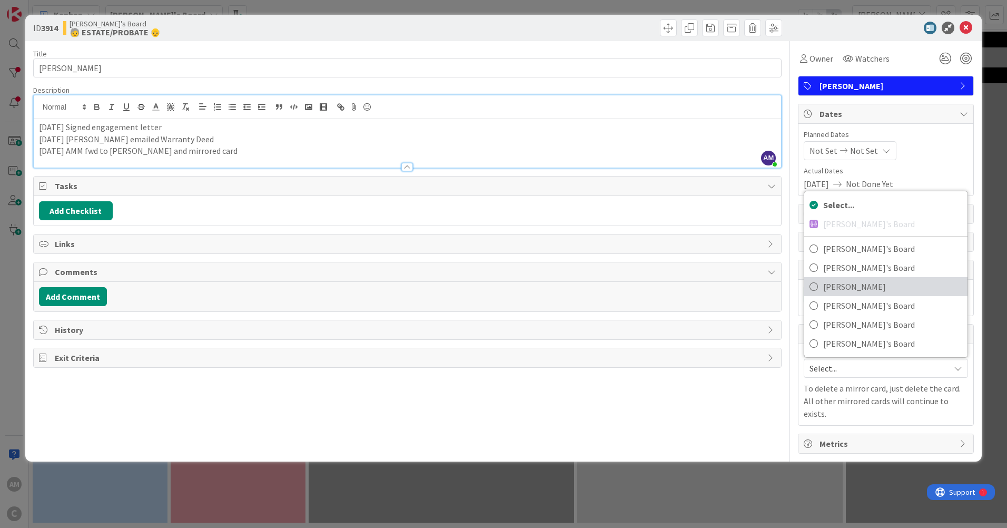
click at [870, 288] on span "[PERSON_NAME]" at bounding box center [893, 287] width 139 height 16
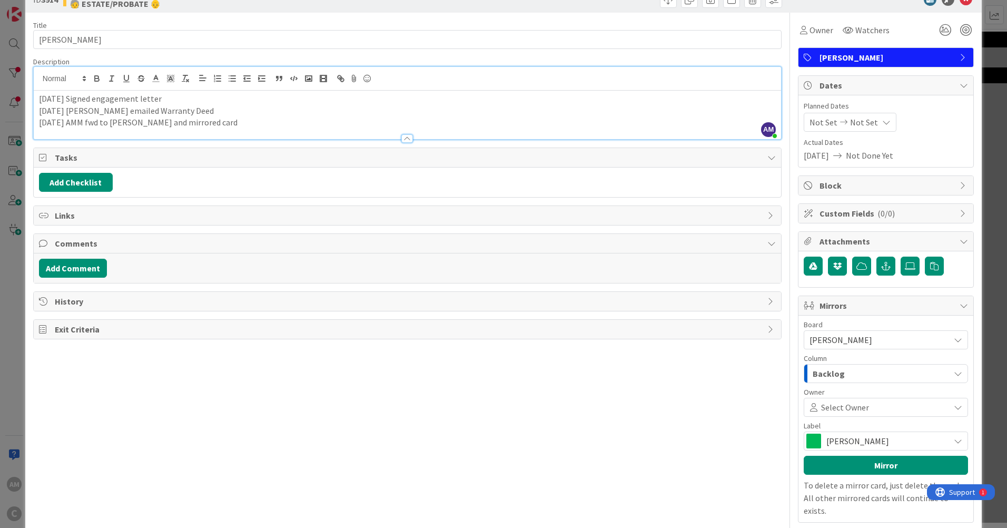
scroll to position [53, 0]
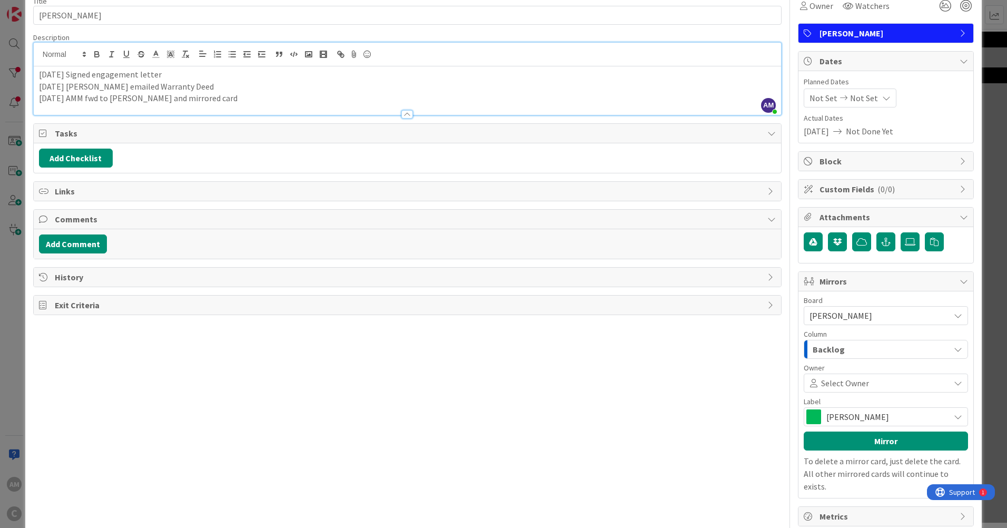
click at [892, 351] on div "Backlog" at bounding box center [880, 349] width 140 height 17
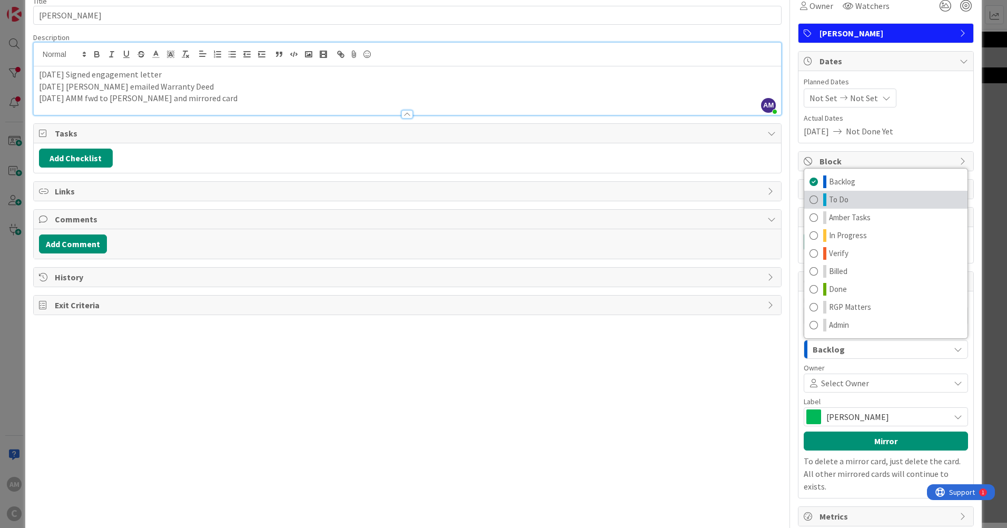
click at [810, 198] on span at bounding box center [814, 199] width 8 height 13
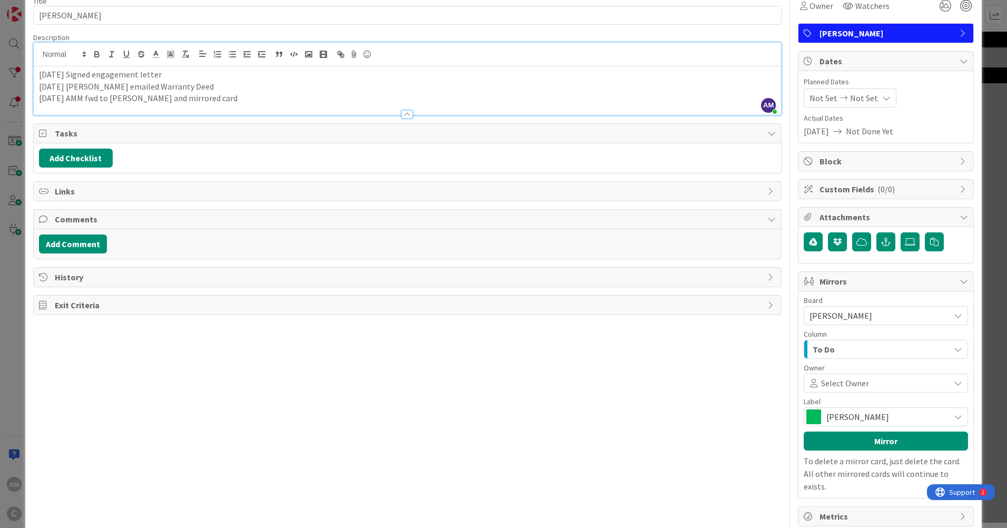
click at [874, 417] on span "[PERSON_NAME]" at bounding box center [886, 416] width 118 height 15
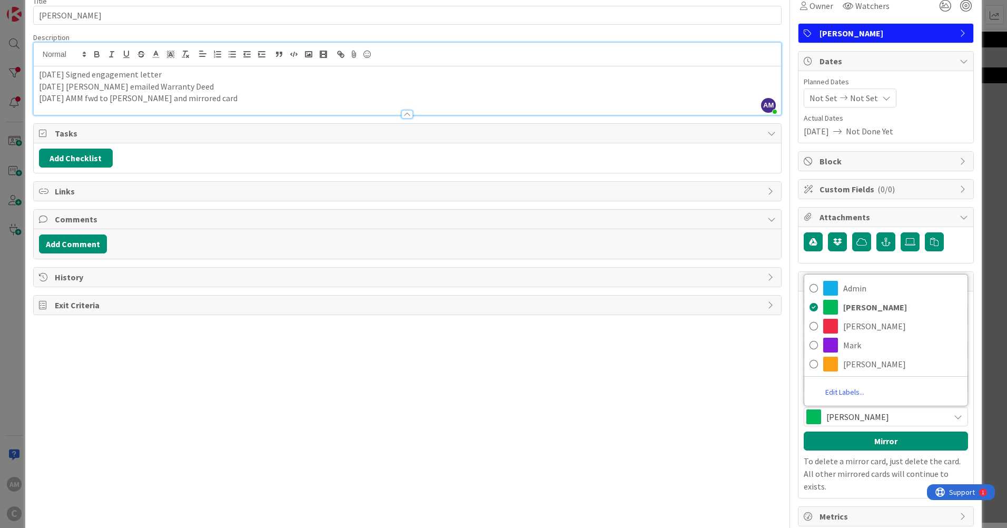
click at [874, 417] on span "[PERSON_NAME]" at bounding box center [886, 416] width 118 height 15
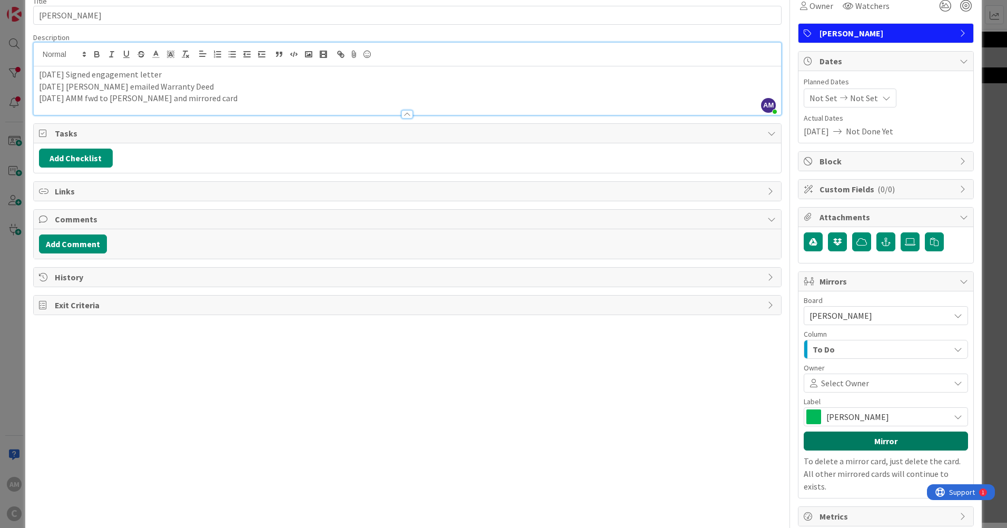
click at [869, 444] on button "Mirror" at bounding box center [886, 441] width 164 height 19
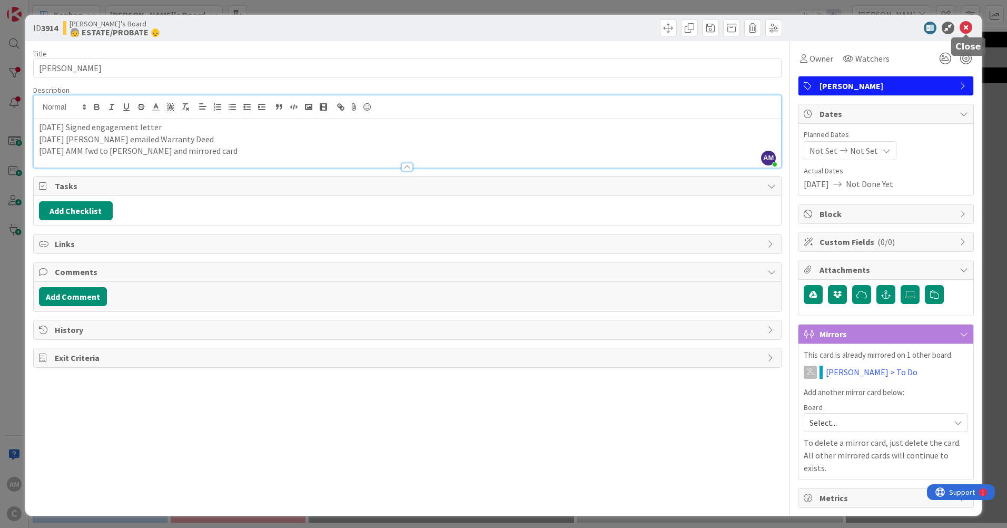
click at [969, 28] on icon at bounding box center [966, 28] width 13 height 13
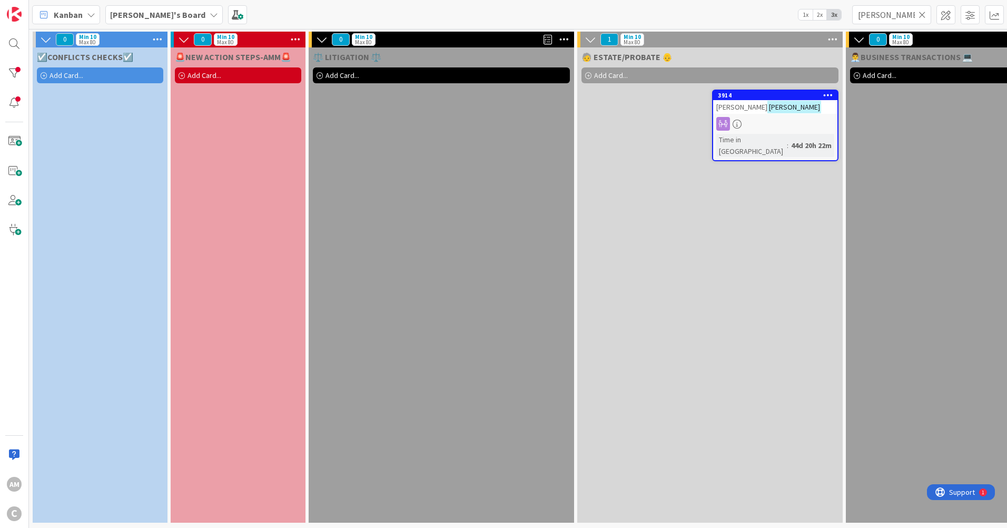
click at [167, 14] on div "[PERSON_NAME]'s Board" at bounding box center [164, 14] width 118 height 19
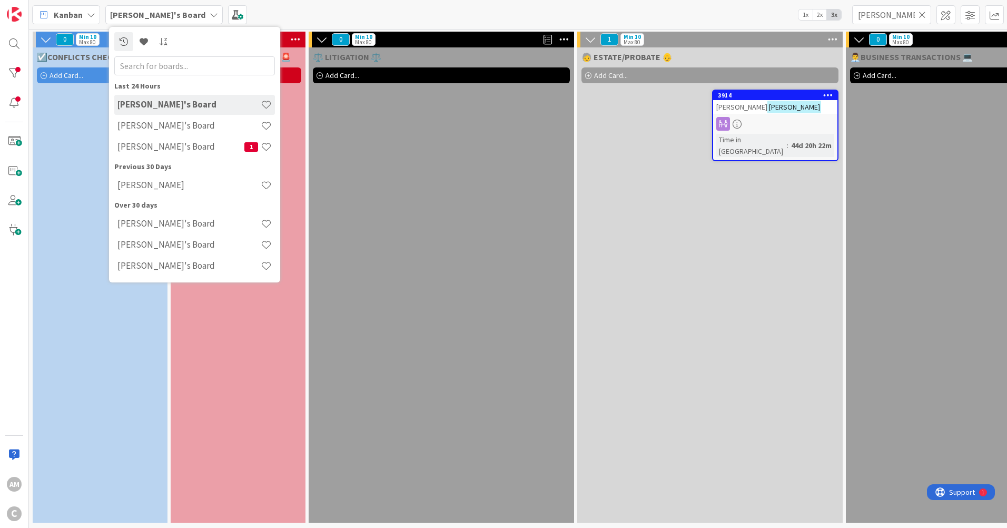
click at [161, 190] on h4 "[PERSON_NAME]" at bounding box center [189, 185] width 143 height 11
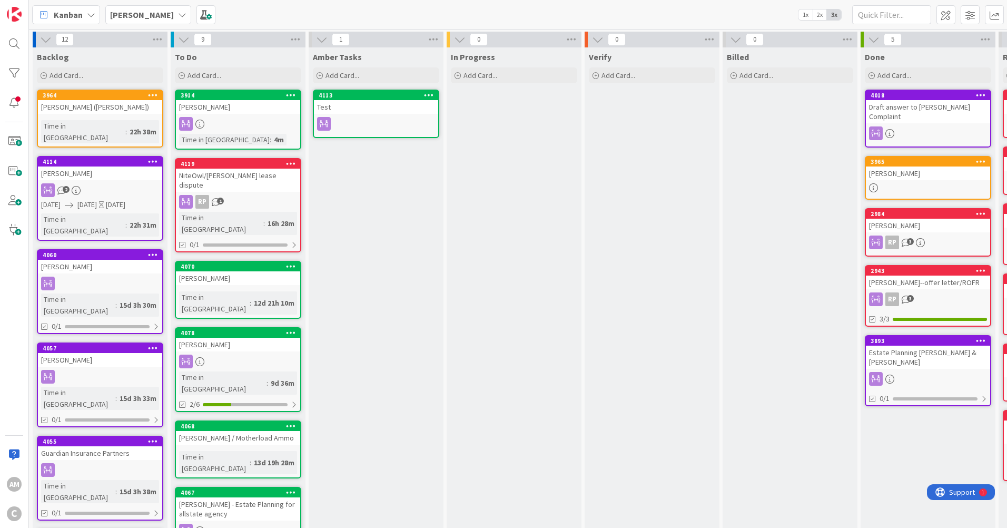
click at [133, 18] on b "[PERSON_NAME]" at bounding box center [142, 14] width 64 height 11
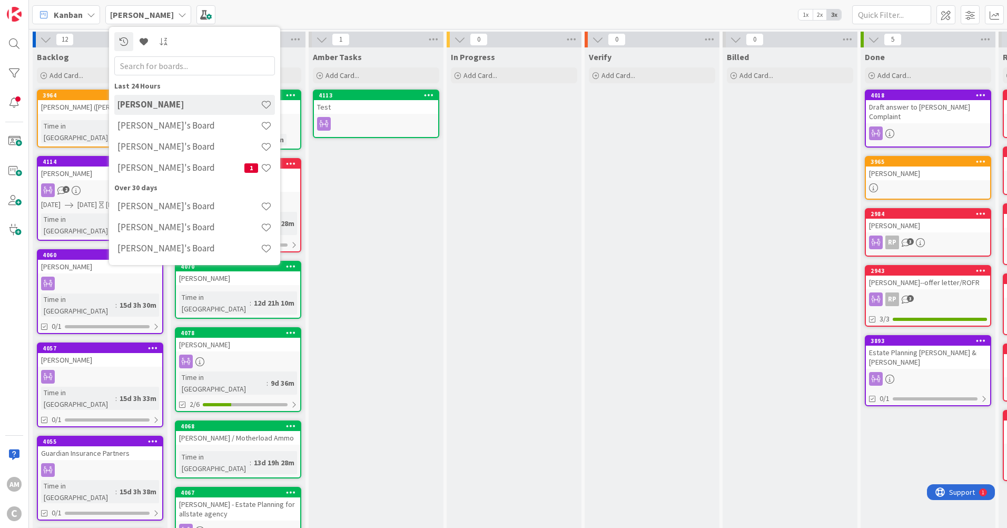
click at [145, 126] on h4 "[PERSON_NAME]'s Board" at bounding box center [189, 125] width 143 height 11
type input "[PERSON_NAME]"
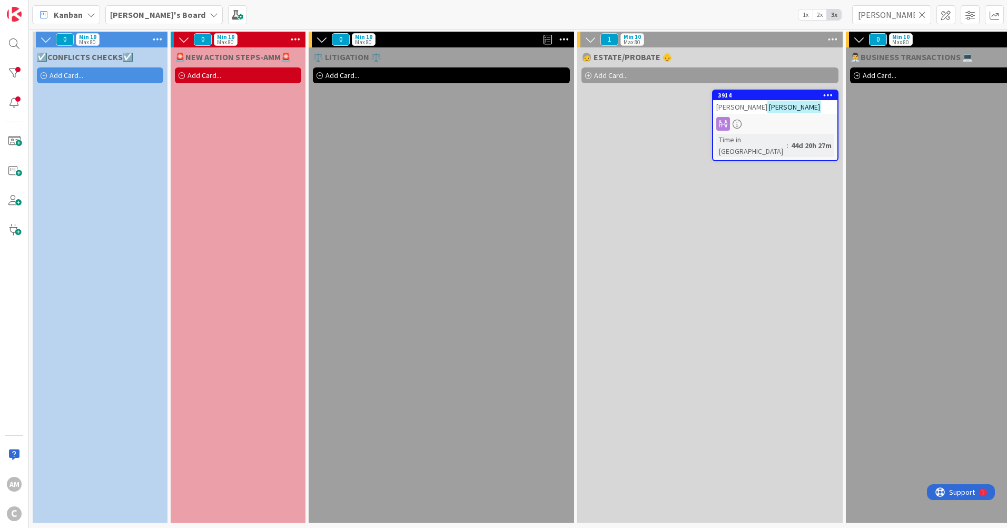
click at [163, 28] on div "Kanban [PERSON_NAME]'s Board 1x 2x 3x [PERSON_NAME]" at bounding box center [518, 14] width 978 height 29
click at [210, 14] on icon at bounding box center [214, 15] width 8 height 8
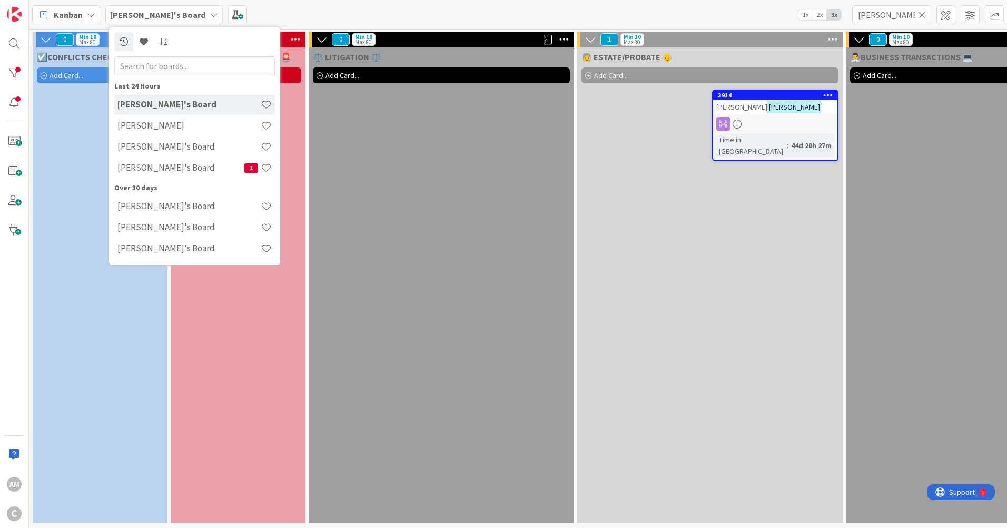
click at [210, 14] on icon at bounding box center [214, 15] width 8 height 8
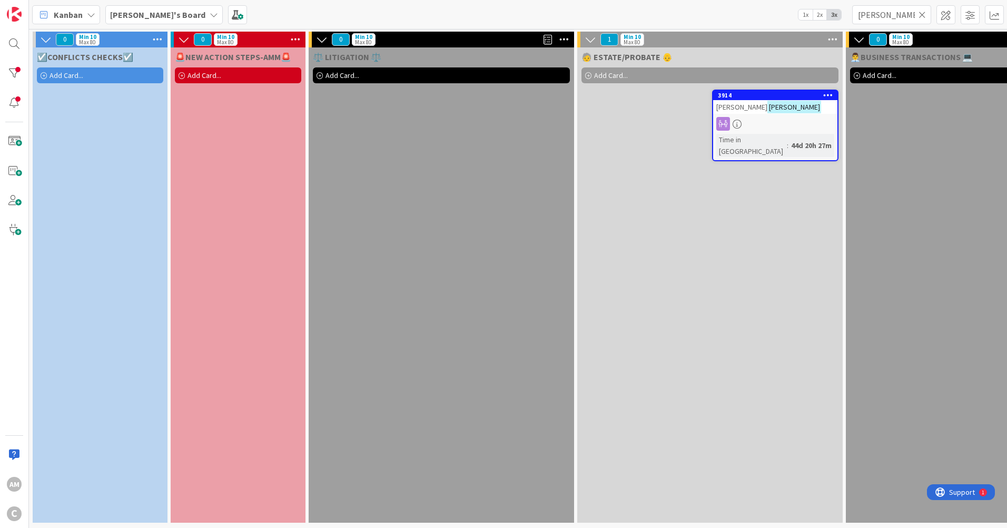
click at [924, 15] on icon at bounding box center [922, 14] width 7 height 9
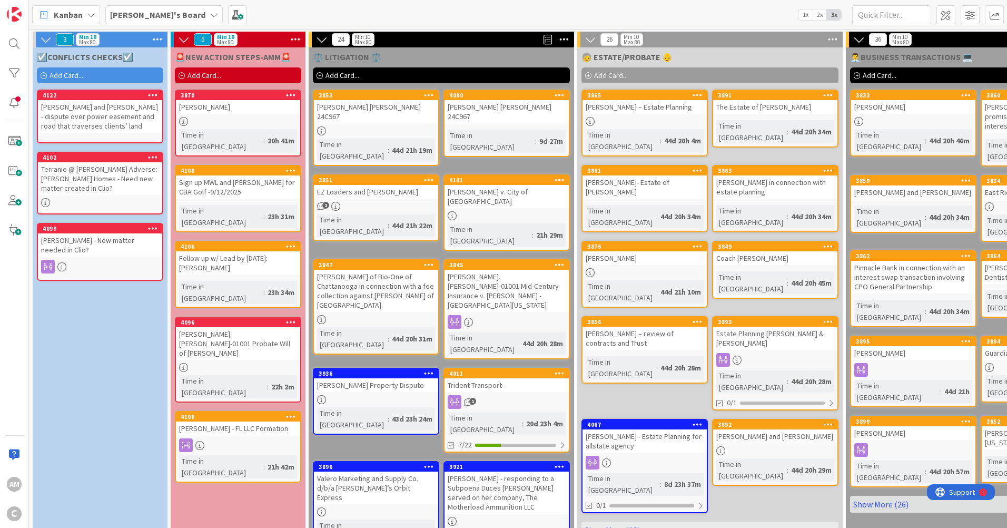
click at [250, 116] on link "3870 [PERSON_NAME] Time in [GEOGRAPHIC_DATA] : 20h 41m" at bounding box center [238, 123] width 126 height 67
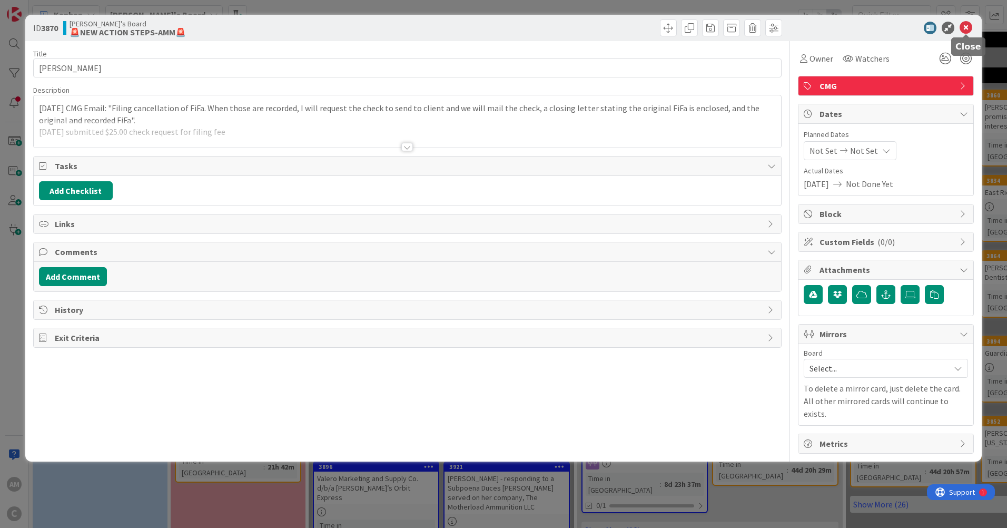
click at [966, 26] on icon at bounding box center [966, 28] width 13 height 13
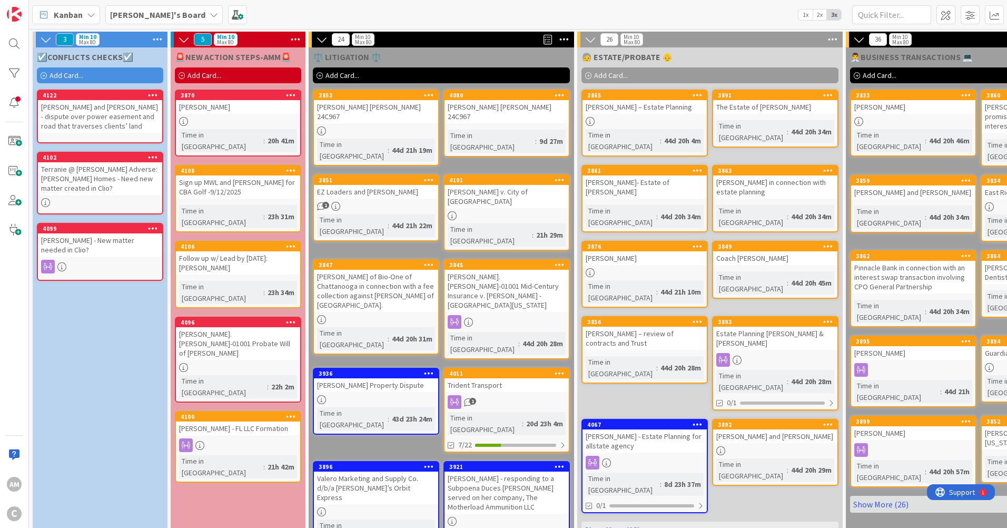
click at [175, 90] on link "3870 [PERSON_NAME] Time in [GEOGRAPHIC_DATA] : 20h 41m" at bounding box center [238, 123] width 126 height 67
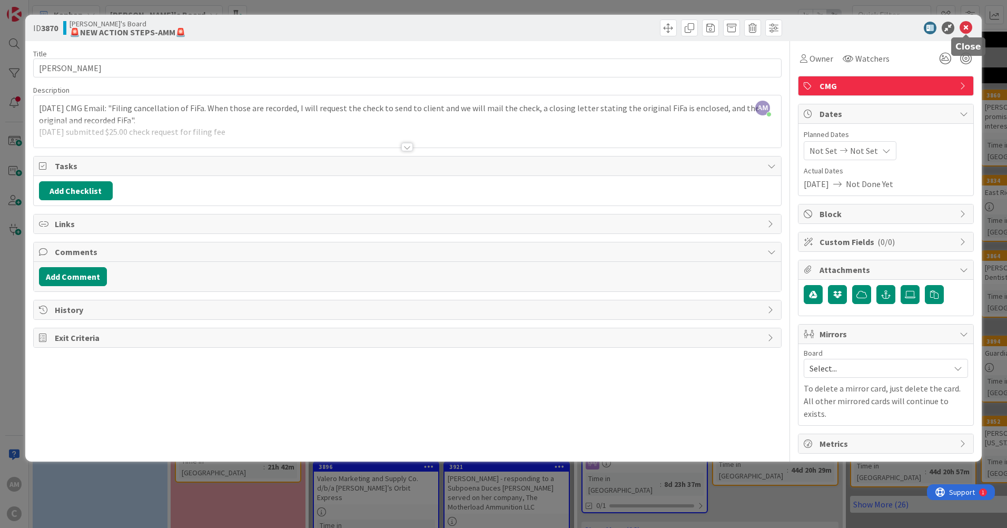
click at [967, 32] on icon at bounding box center [966, 28] width 13 height 13
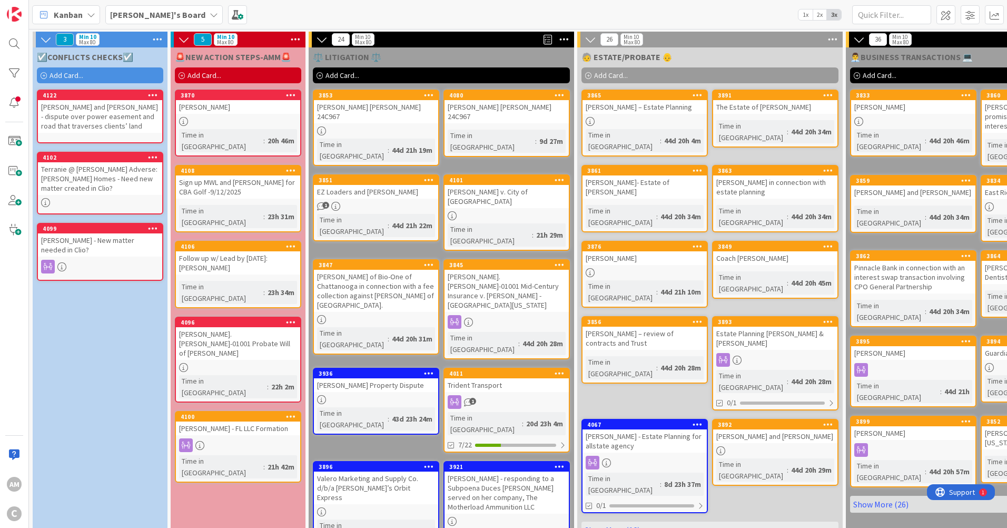
click at [123, 123] on div "[PERSON_NAME] and [PERSON_NAME] - dispute over power easement and road that tra…" at bounding box center [100, 116] width 124 height 33
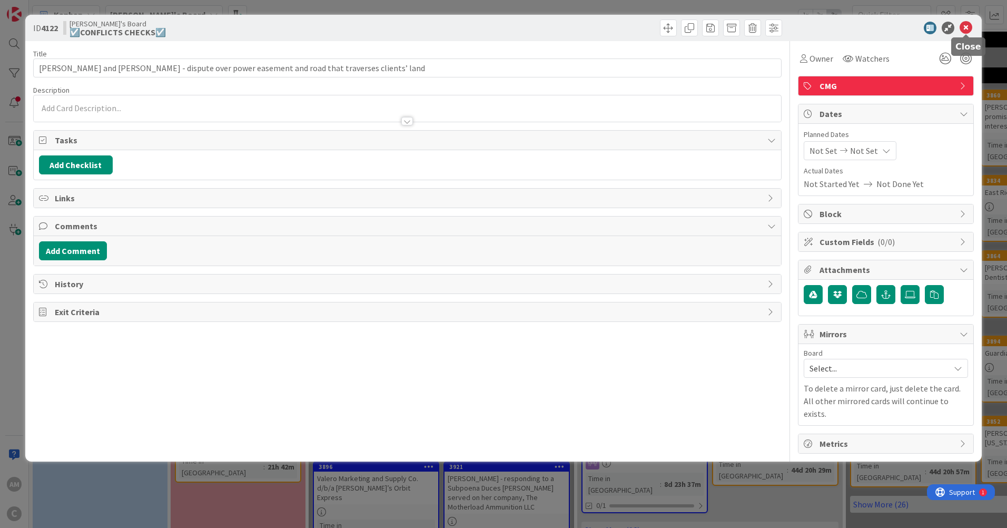
click at [965, 25] on icon at bounding box center [966, 28] width 13 height 13
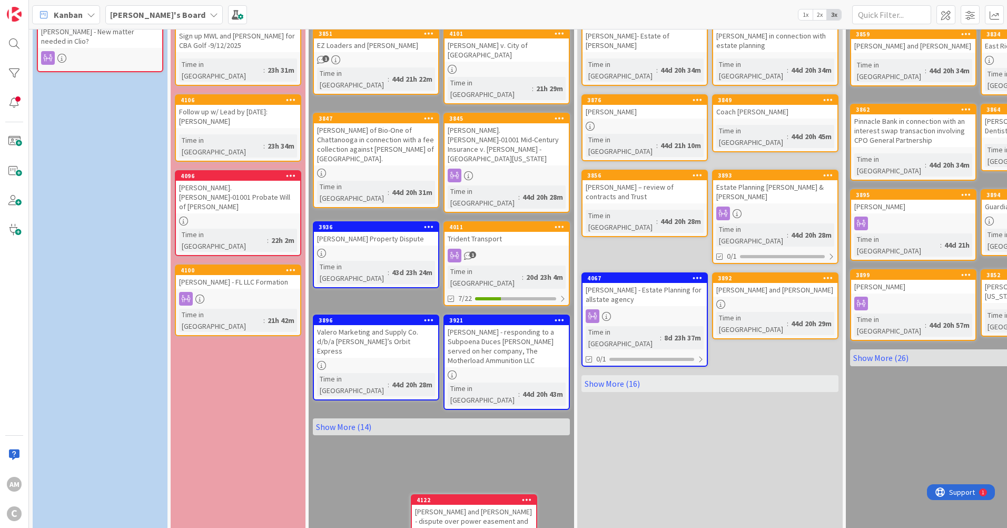
scroll to position [209, 0]
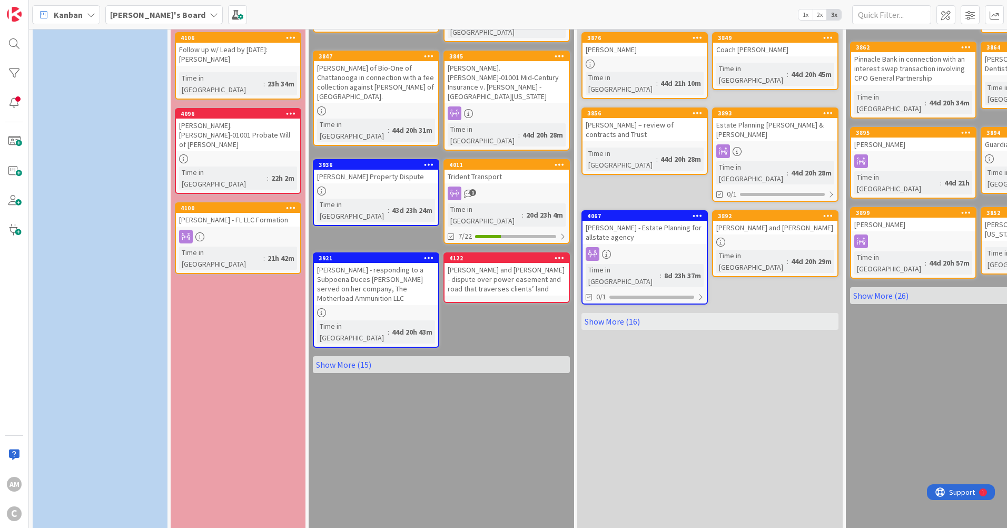
click at [328, 356] on link "Show More (15)" at bounding box center [441, 364] width 257 height 17
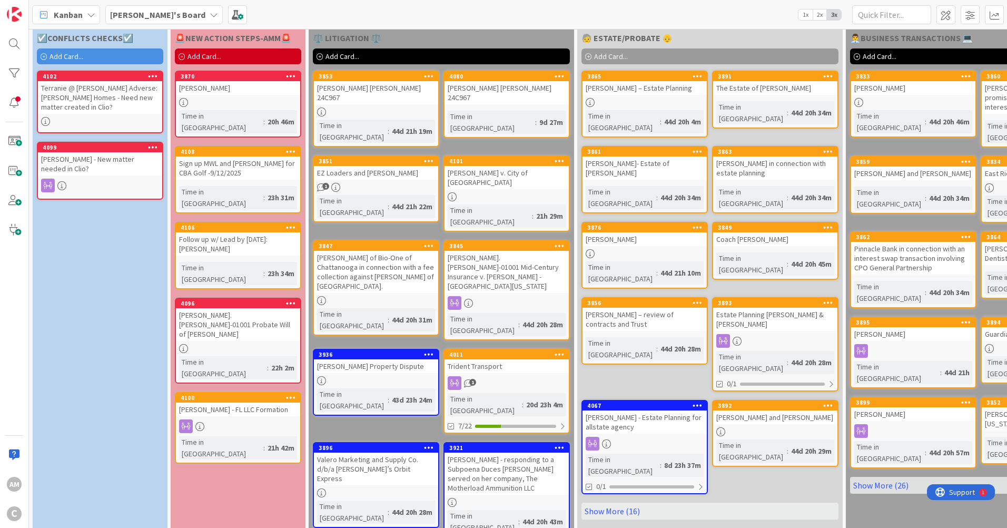
scroll to position [0, 0]
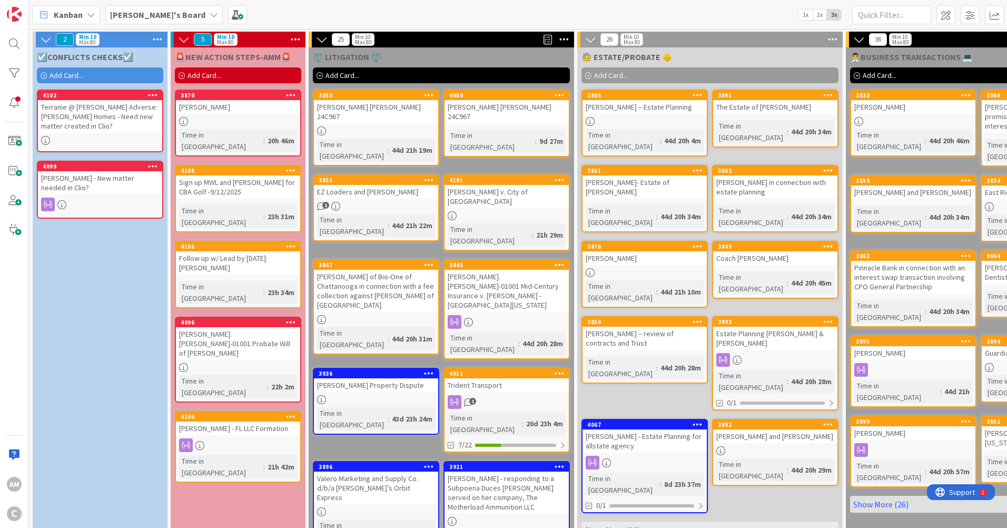
click at [141, 12] on b "[PERSON_NAME]'s Board" at bounding box center [157, 14] width 95 height 11
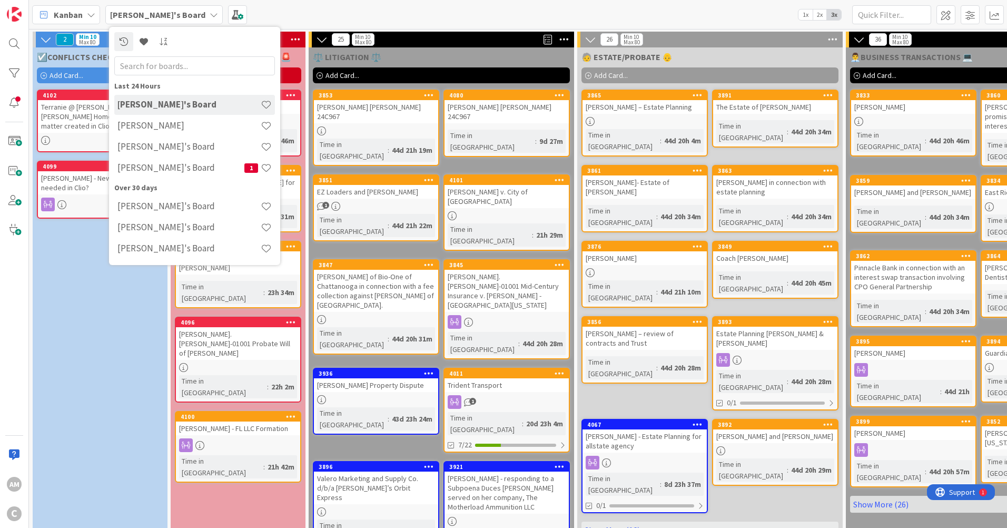
click at [141, 12] on b "[PERSON_NAME]'s Board" at bounding box center [157, 14] width 95 height 11
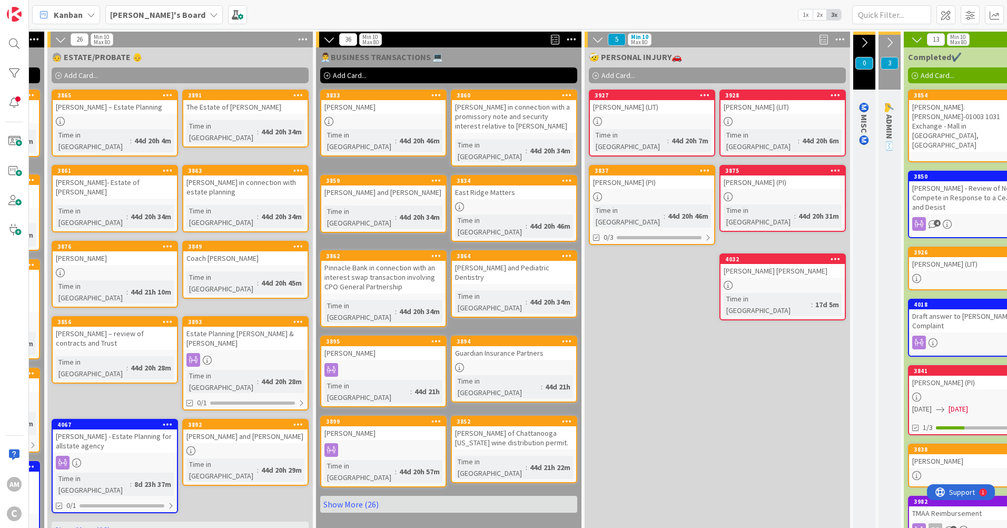
scroll to position [0, 629]
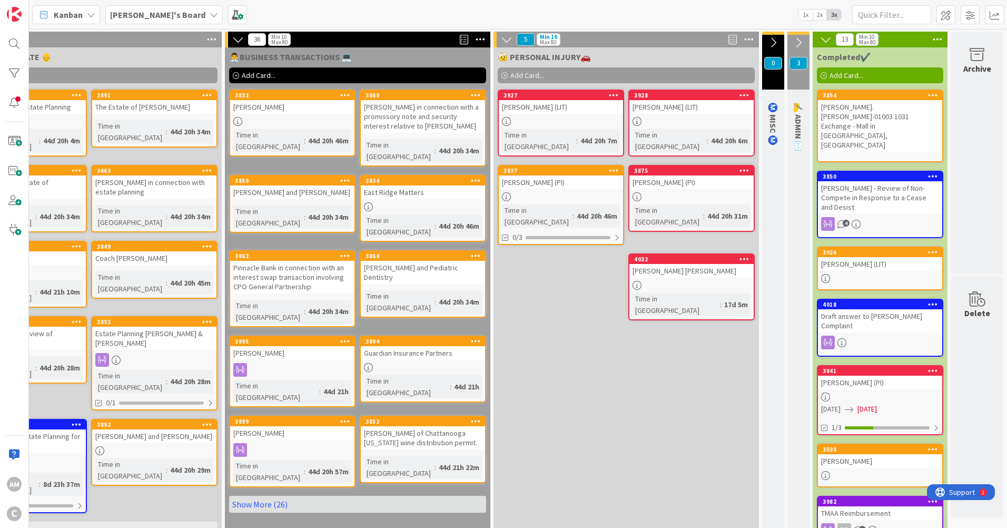
click at [795, 40] on icon at bounding box center [799, 43] width 12 height 12
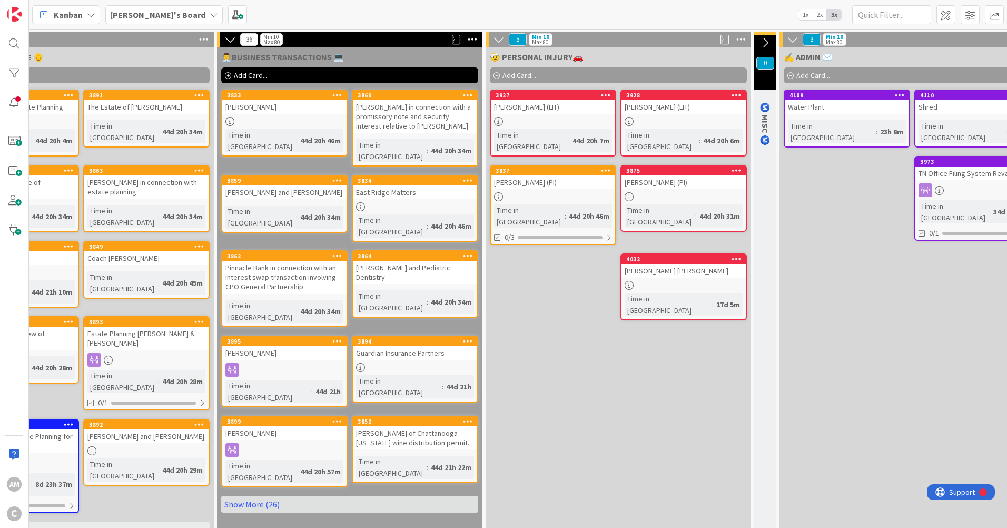
click at [795, 40] on icon at bounding box center [793, 40] width 12 height 12
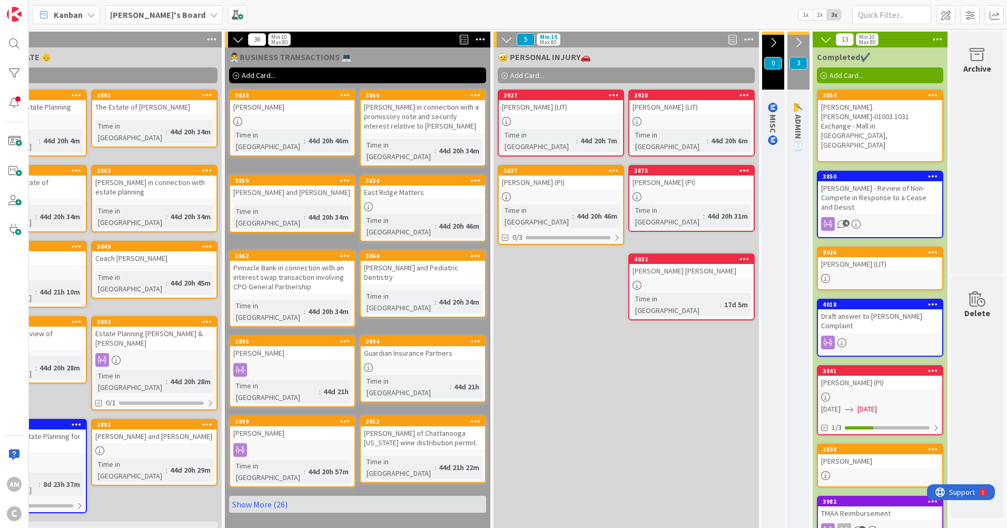
click at [769, 41] on icon at bounding box center [774, 43] width 12 height 12
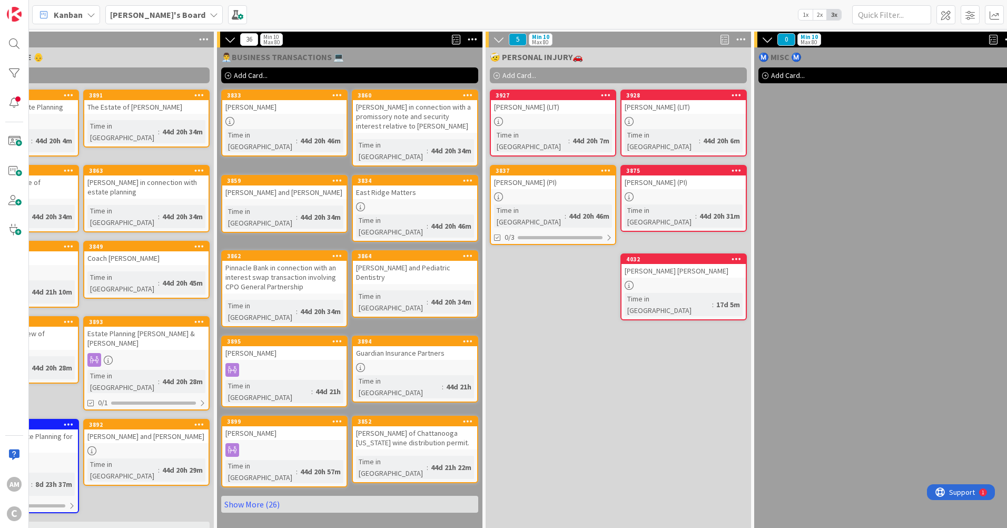
click at [769, 41] on icon at bounding box center [768, 40] width 12 height 12
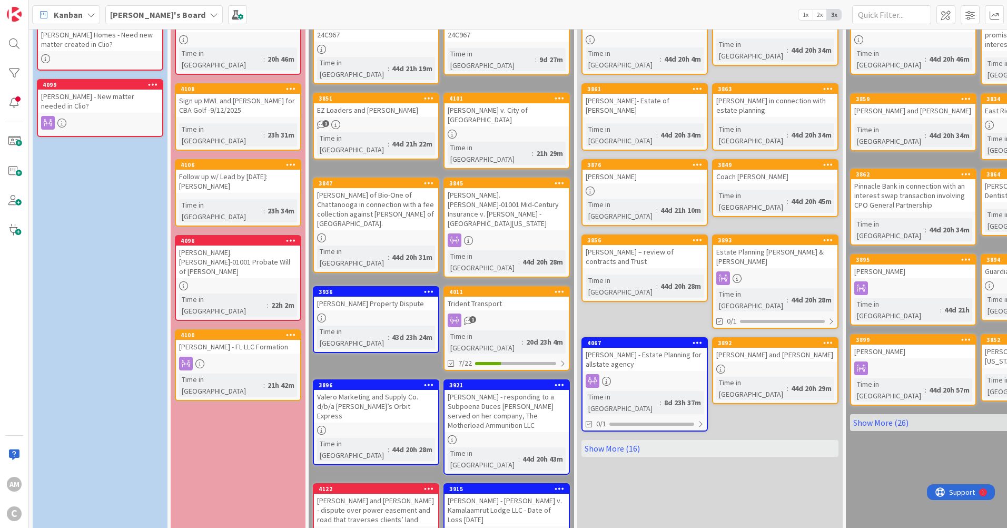
scroll to position [0, 0]
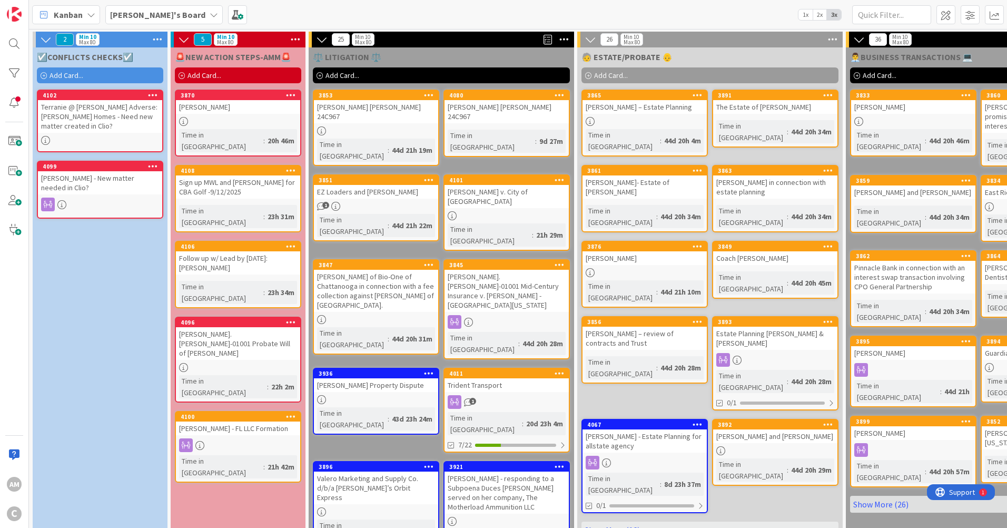
click at [62, 75] on span "Add Card..." at bounding box center [67, 75] width 34 height 9
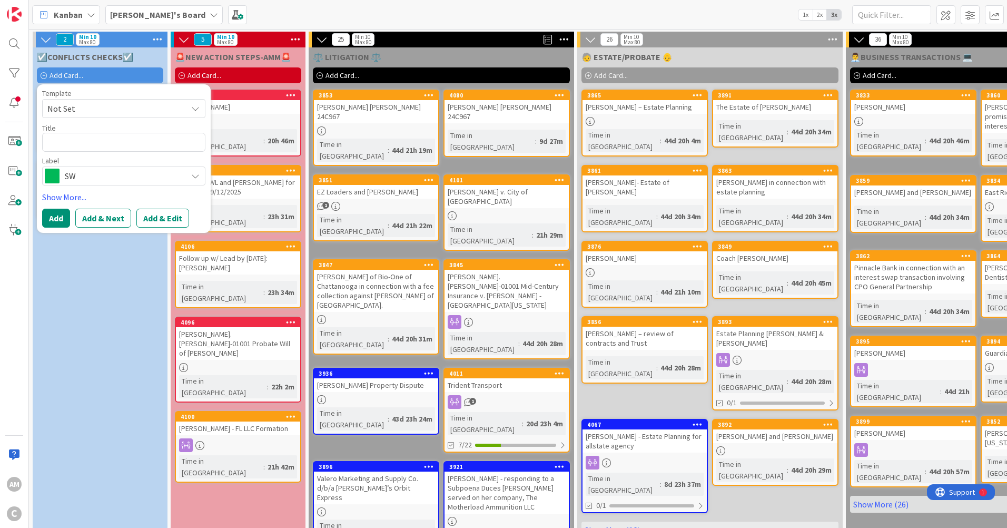
type textarea "x"
type textarea "[PERSON_NAME] Properties/[PERSON_NAME]"
click at [165, 140] on textarea "[PERSON_NAME] Properties/[PERSON_NAME]" at bounding box center [123, 142] width 163 height 19
type textarea "x"
type textarea "[PERSON_NAME] Properties/[PERSON_NAME]"
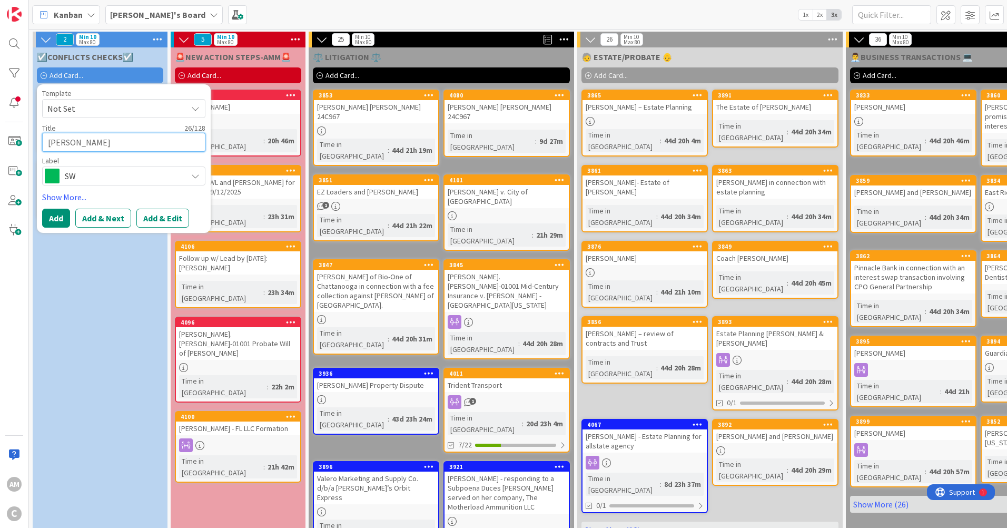
type textarea "x"
type textarea "[PERSON_NAME] Properties/[PERSON_NAME] -"
type textarea "x"
type textarea "[PERSON_NAME] Properties/[PERSON_NAME] -"
paste textarea "Construction Defect Claim. We will draft a notice of defect to this subcontract…"
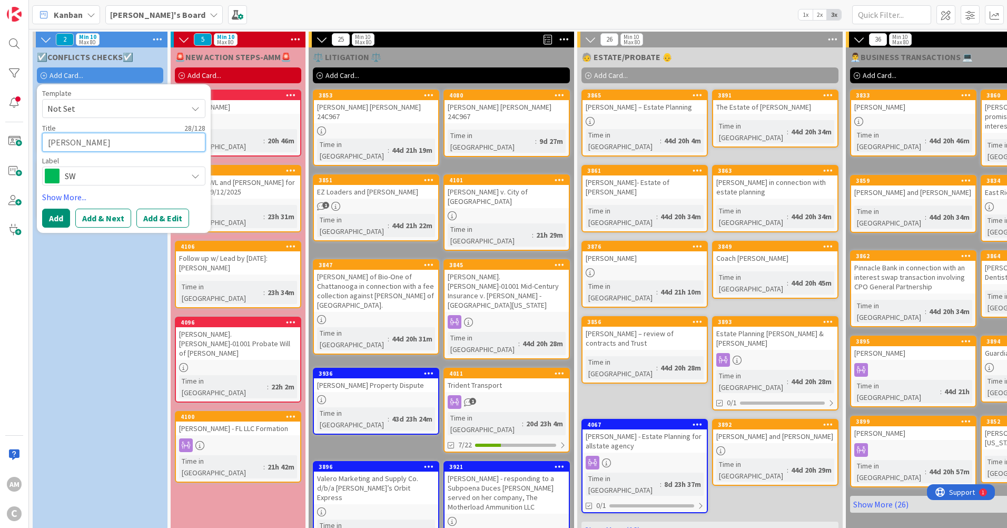
type textarea "x"
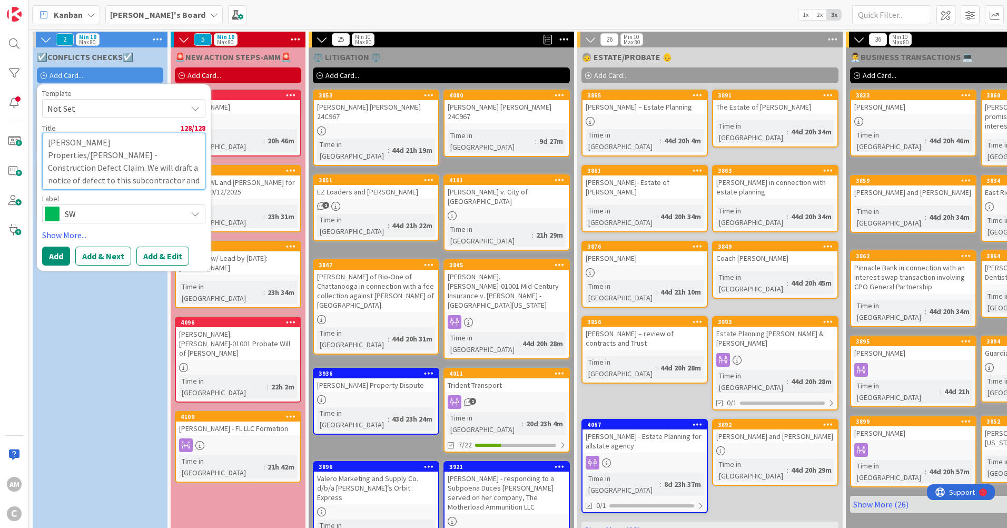
type textarea "[PERSON_NAME] Properties/[PERSON_NAME] - Construction Defect Claim. We will dra…"
click at [49, 253] on button "Add" at bounding box center [56, 256] width 28 height 19
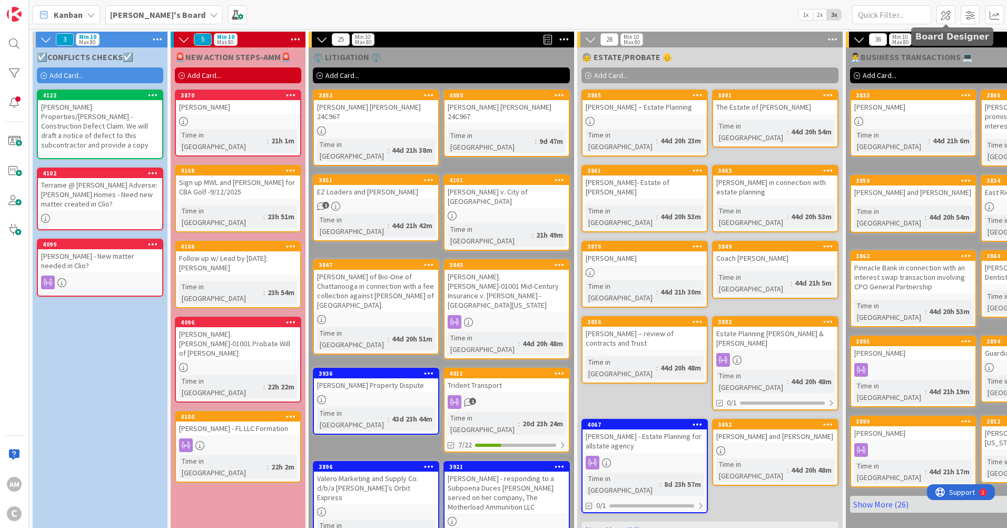
click at [946, 17] on span at bounding box center [946, 14] width 19 height 19
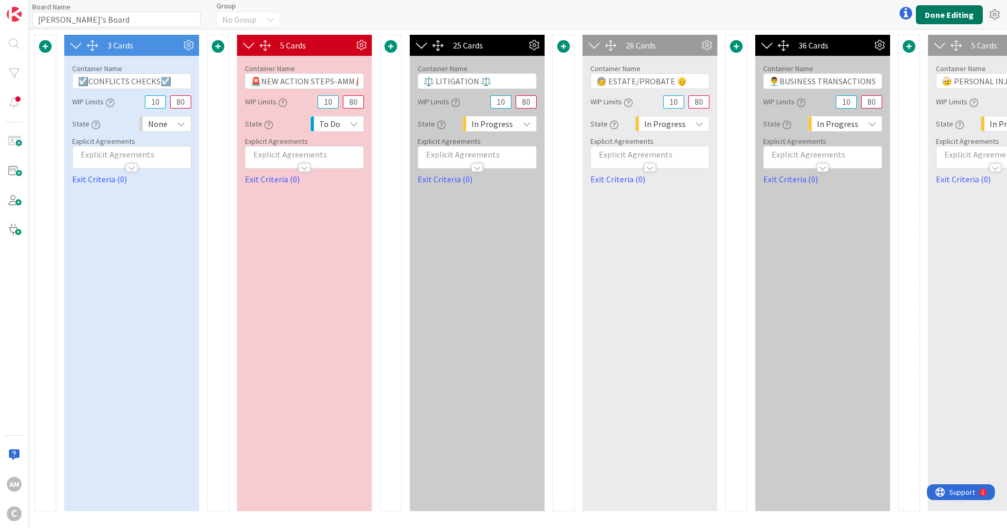
click at [977, 15] on button "Done Editing" at bounding box center [949, 14] width 67 height 19
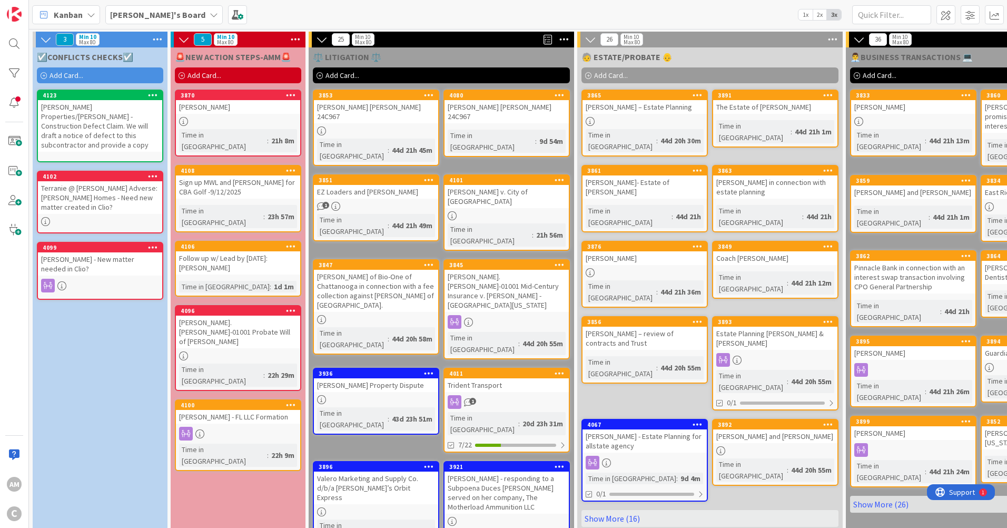
click at [76, 76] on span "Add Card..." at bounding box center [67, 75] width 34 height 9
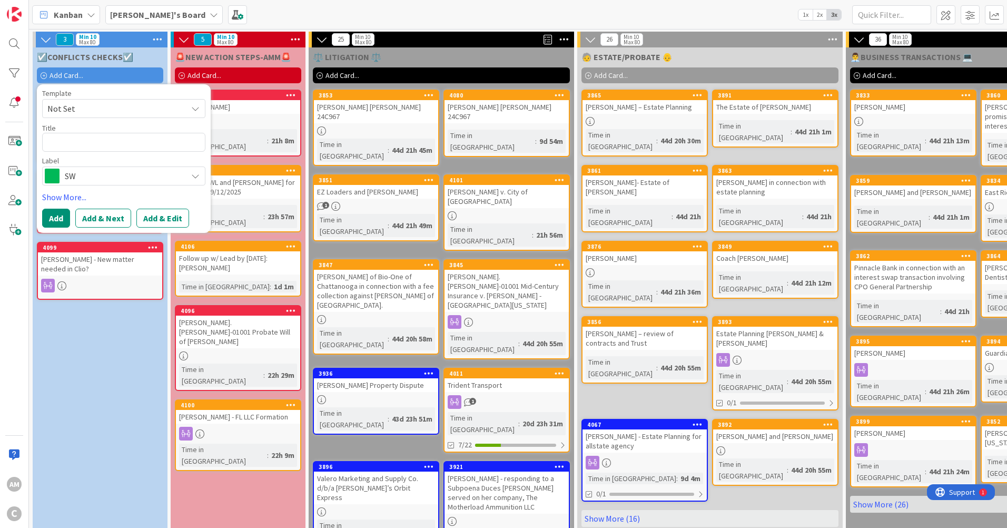
click at [75, 198] on link "Show More..." at bounding box center [123, 197] width 163 height 13
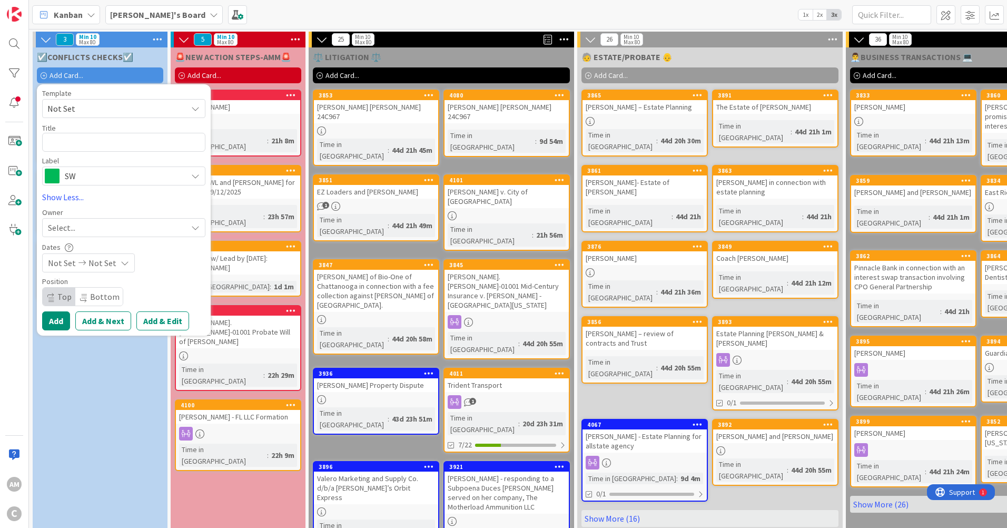
click at [197, 177] on icon at bounding box center [195, 176] width 8 height 8
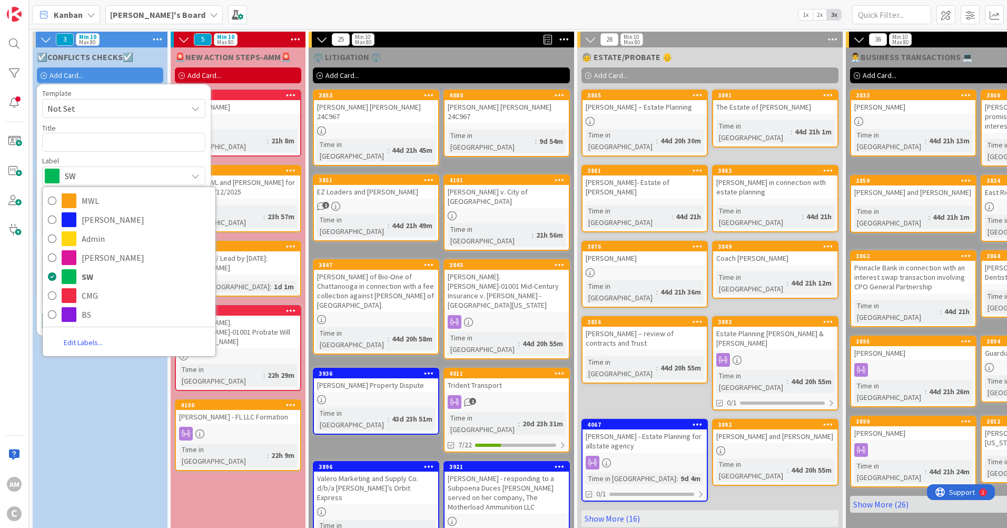
click at [101, 342] on link "Edit Labels..." at bounding box center [83, 342] width 81 height 19
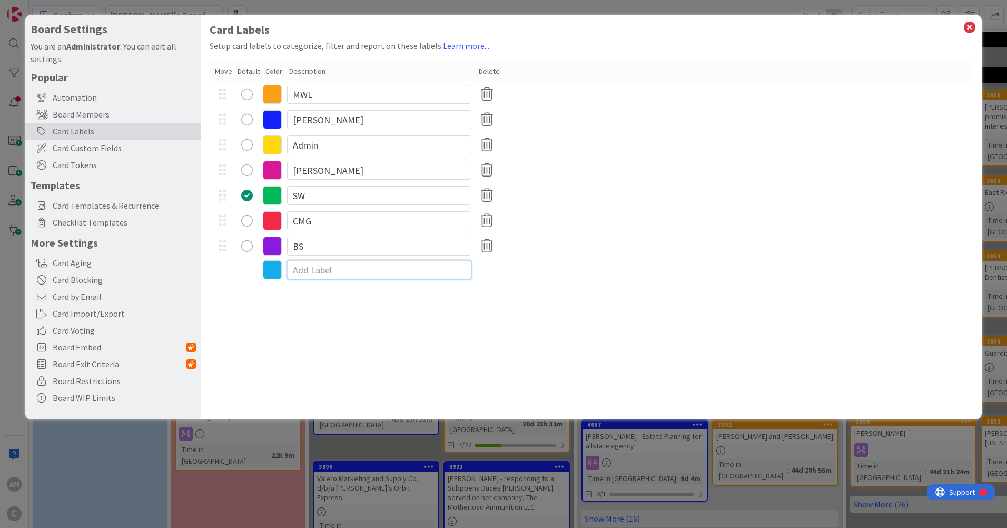
click at [323, 268] on input at bounding box center [379, 269] width 184 height 19
type input "R"
type input "RGP"
click at [321, 359] on div "Card Labels Setup card labels to categorize, filter and report on these labels.…" at bounding box center [591, 217] width 781 height 405
drag, startPoint x: 350, startPoint y: 170, endPoint x: 271, endPoint y: 168, distance: 79.1
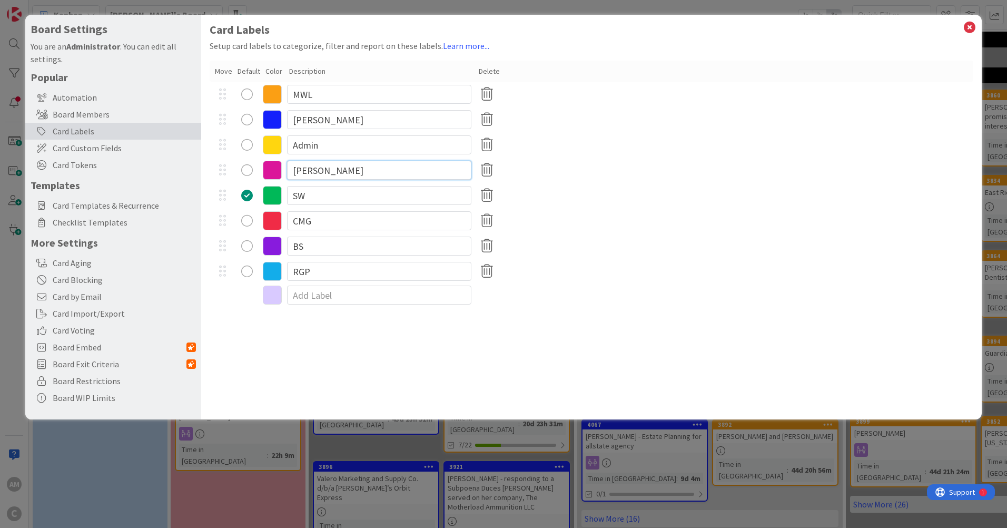
click at [271, 168] on div "[PERSON_NAME]" at bounding box center [592, 170] width 764 height 25
click at [487, 171] on icon at bounding box center [487, 170] width 21 height 22
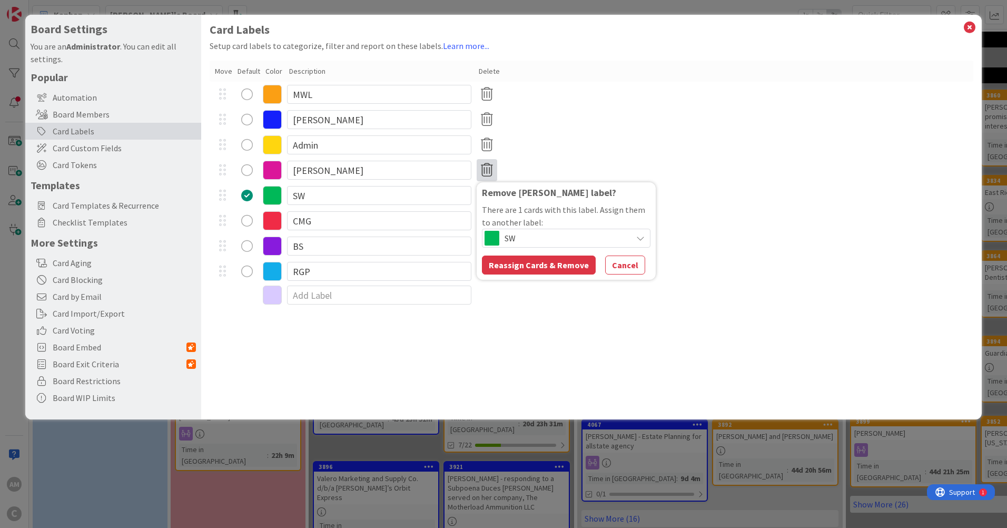
click at [618, 268] on button "Cancel" at bounding box center [625, 265] width 40 height 19
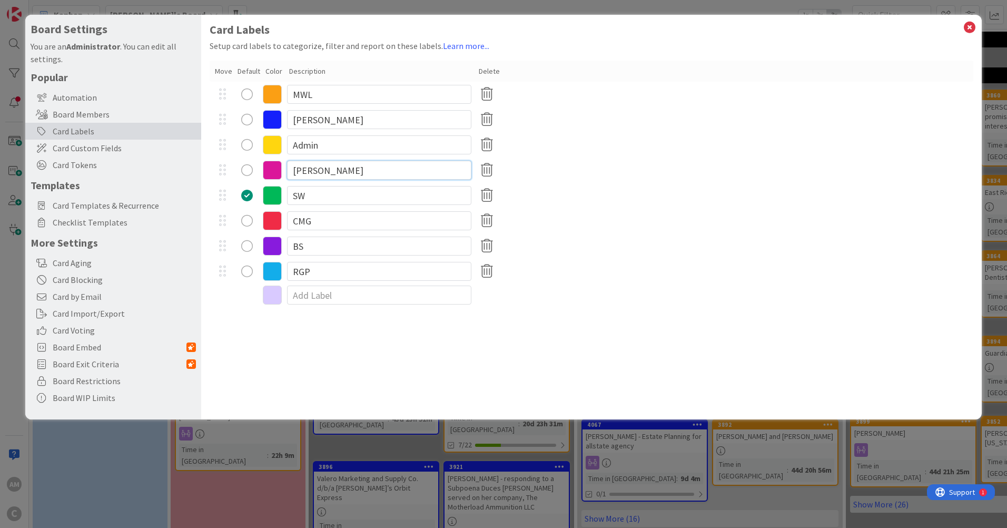
drag, startPoint x: 321, startPoint y: 169, endPoint x: 299, endPoint y: 168, distance: 22.2
click at [299, 168] on input "[PERSON_NAME]" at bounding box center [379, 170] width 184 height 19
type input "SR"
click at [972, 26] on icon at bounding box center [970, 27] width 14 height 15
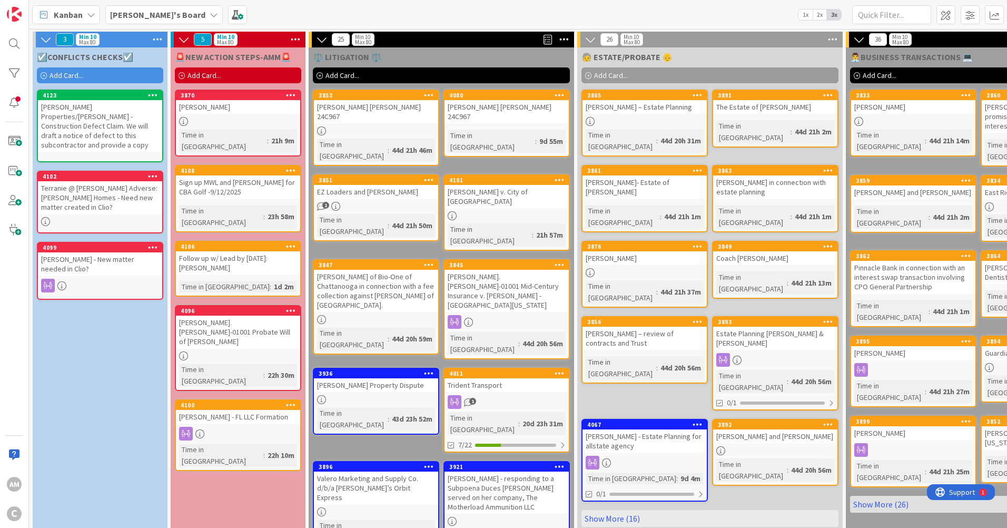
click at [64, 74] on span "Add Card..." at bounding box center [67, 75] width 34 height 9
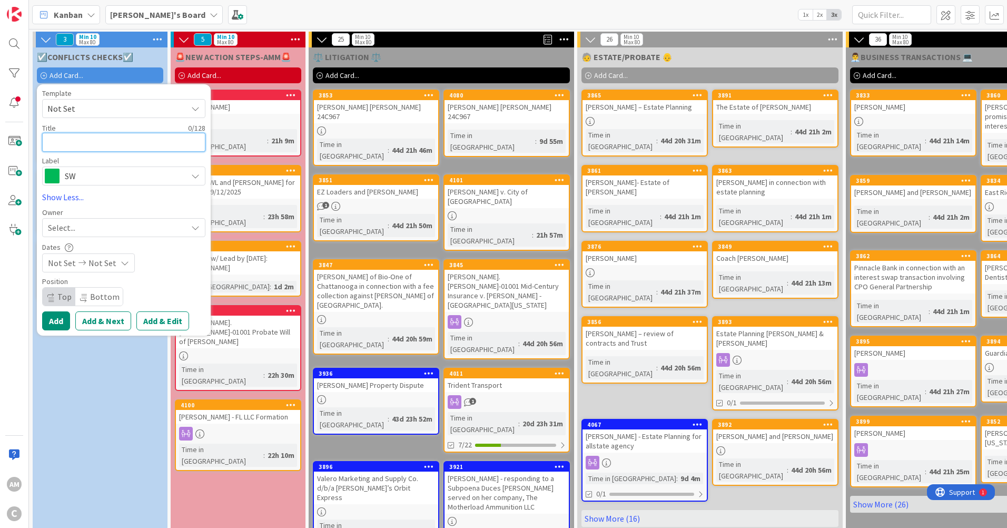
paste textarea "Shine Orthodontics, PLLC"
type textarea "x"
type textarea "Shine Orthodontics, PLLC"
type textarea "x"
type textarea "Shine Orthodontics, PLLC"
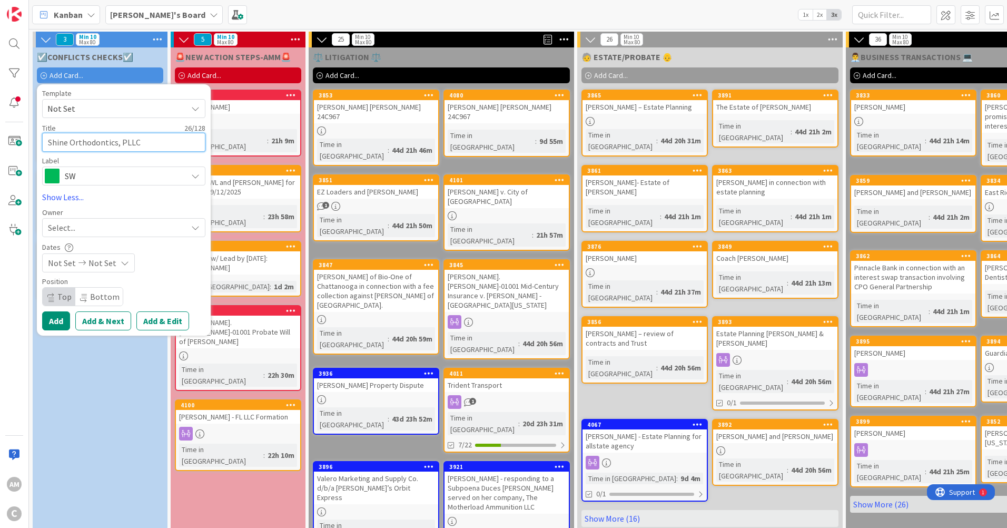
click at [47, 141] on textarea "Shine Orthodontics, PLLC" at bounding box center [123, 142] width 163 height 19
type textarea "x"
type textarea "2Shine Orthodontics, PLLC"
type textarea "x"
type textarea "20Shine Orthodontics, PLLC"
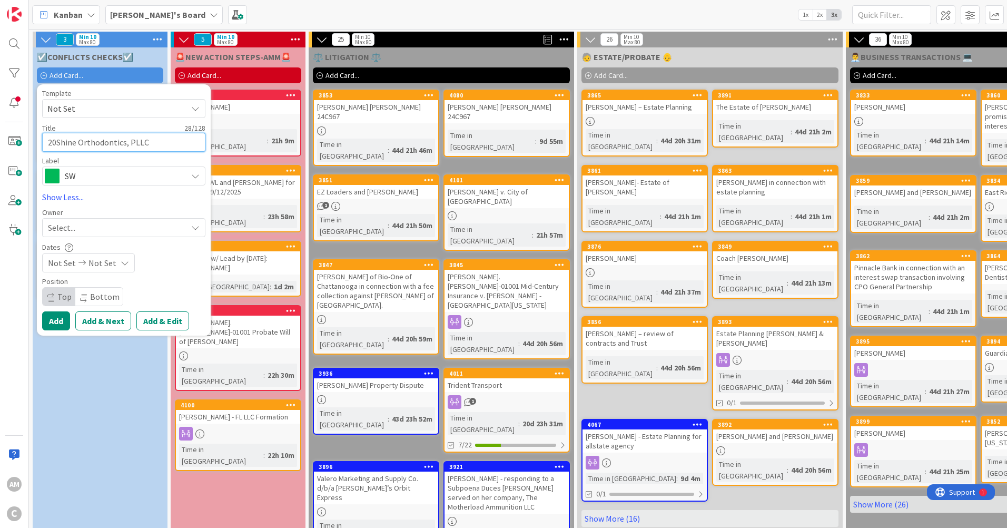
type textarea "x"
type textarea "202Shine Orthodontics, PLLC"
type textarea "x"
type textarea "2025Shine Orthodontics, PLLC"
type textarea "x"
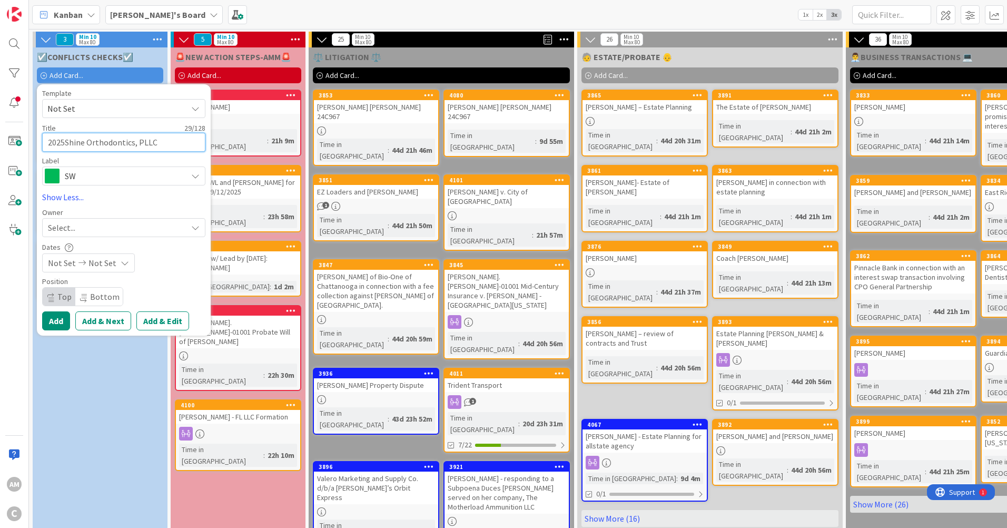
type textarea "2025-Shine Orthodontics, PLLC"
type textarea "x"
type textarea "2025-0Shine Orthodontics, PLLC"
type textarea "x"
type textarea "2025-08Shine Orthodontics, PLLC"
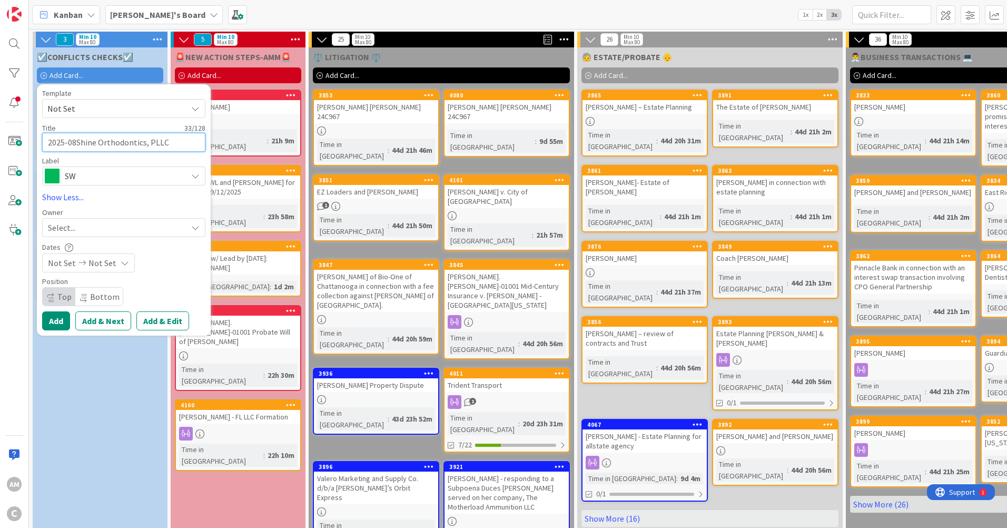
type textarea "x"
type textarea "2025-08-Shine Orthodontics, PLLC"
type textarea "x"
type textarea "2025-08Shine Orthodontics, PLLC"
type textarea "x"
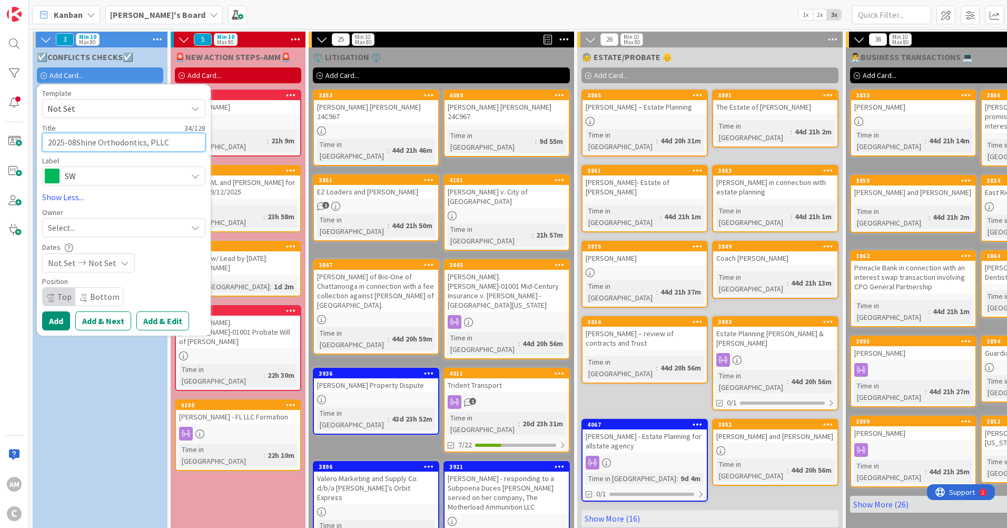
type textarea "2025-0Shine Orthodontics, PLLC"
type textarea "x"
type textarea "2025-09Shine Orthodontics, PLLC"
type textarea "x"
type textarea "2025-09-Shine Orthodontics, PLLC"
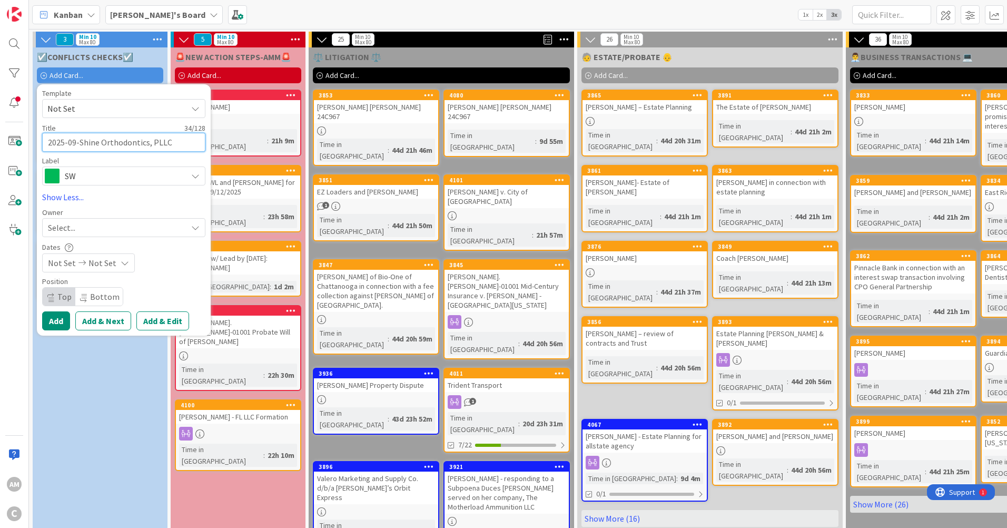
type textarea "x"
type textarea "2025-09-0Shine Orthodontics, PLLC"
type textarea "x"
type textarea "2025-09-02Shine Orthodontics, PLLC"
type textarea "x"
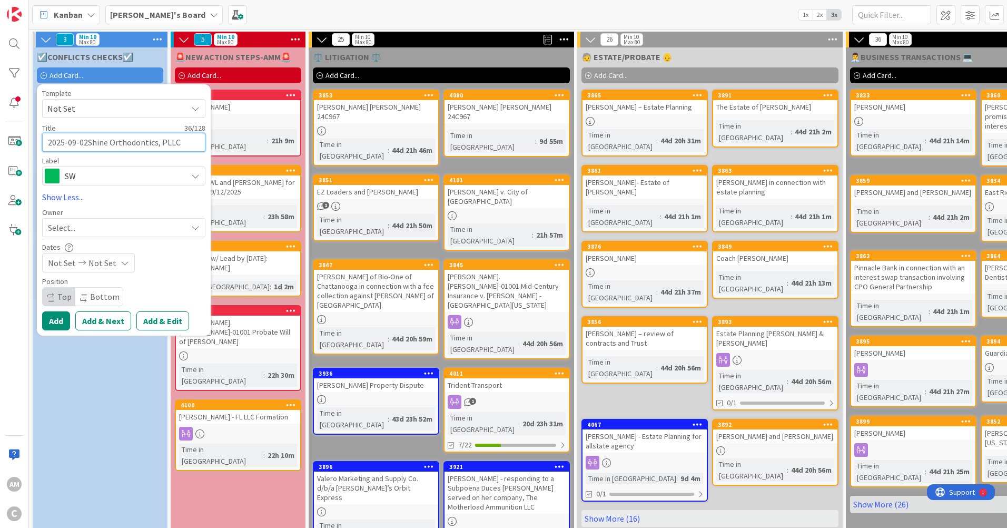
type textarea "[DATE] Shine Orthodontics, PLLC"
type textarea "x"
type textarea "2025-09-02Shine Orthodontics, PLLC"
type textarea "x"
type textarea "2025-09-0Shine Orthodontics, PLLC"
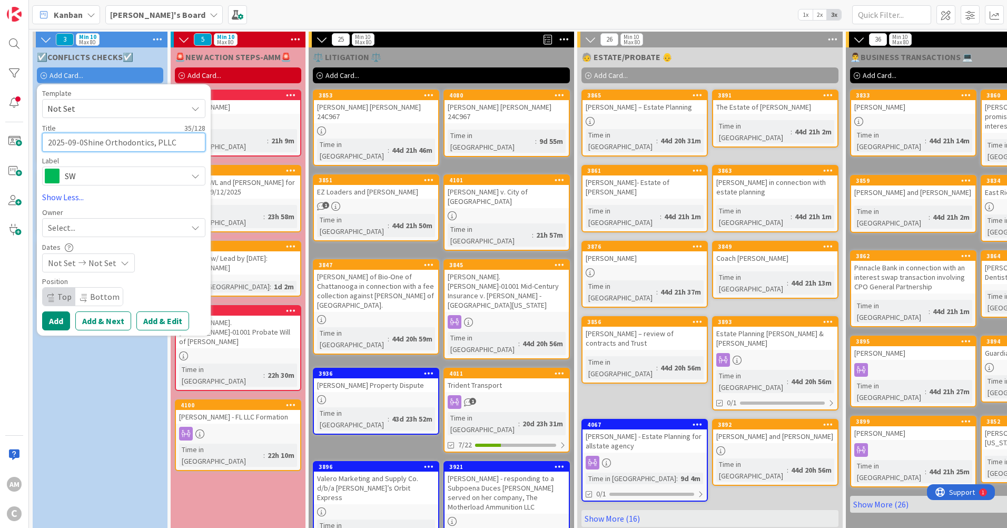
type textarea "x"
type textarea "2025-09-03Shine Orthodontics, PLLC"
type textarea "x"
type textarea "[DATE] Shine Orthodontics, PLLC"
click at [184, 171] on div "SW" at bounding box center [123, 176] width 163 height 19
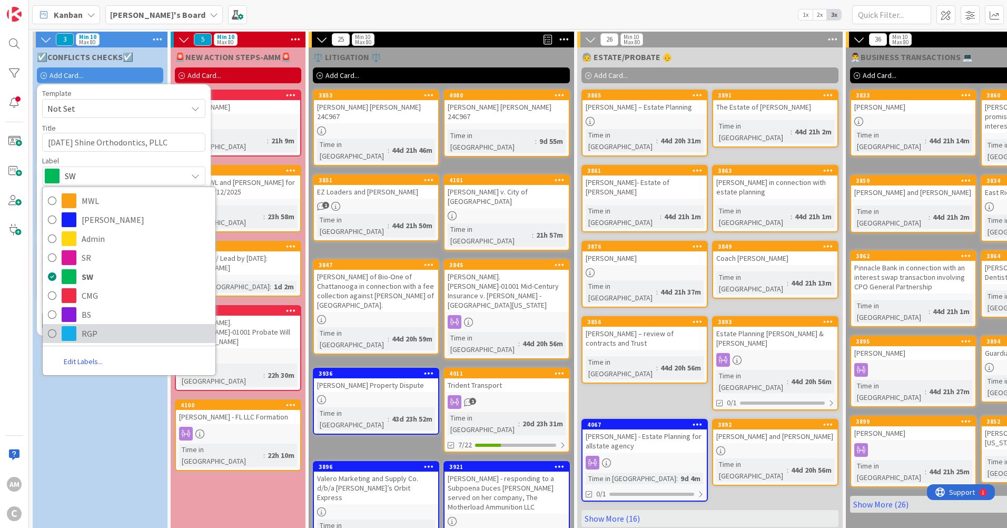
click at [79, 338] on link "RGP" at bounding box center [129, 333] width 173 height 19
type textarea "x"
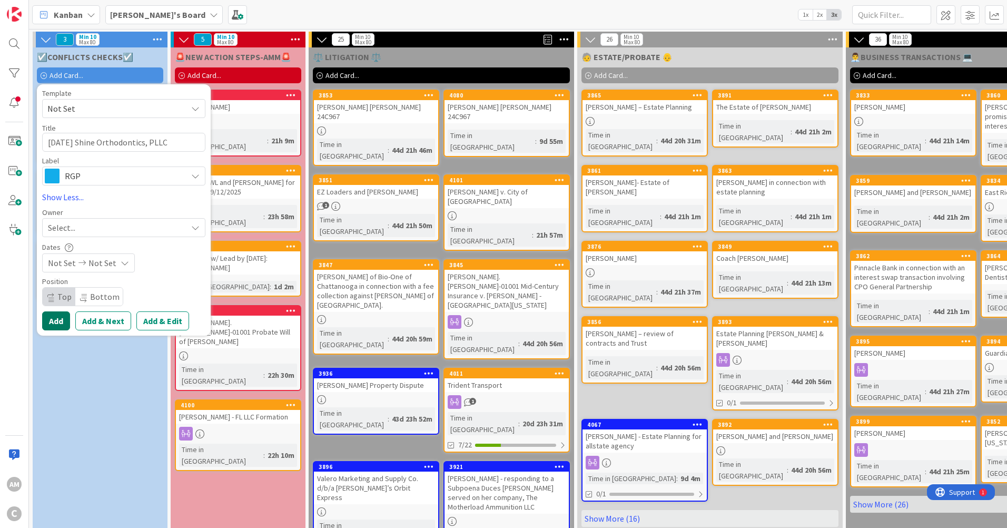
click at [59, 325] on button "Add" at bounding box center [56, 320] width 28 height 19
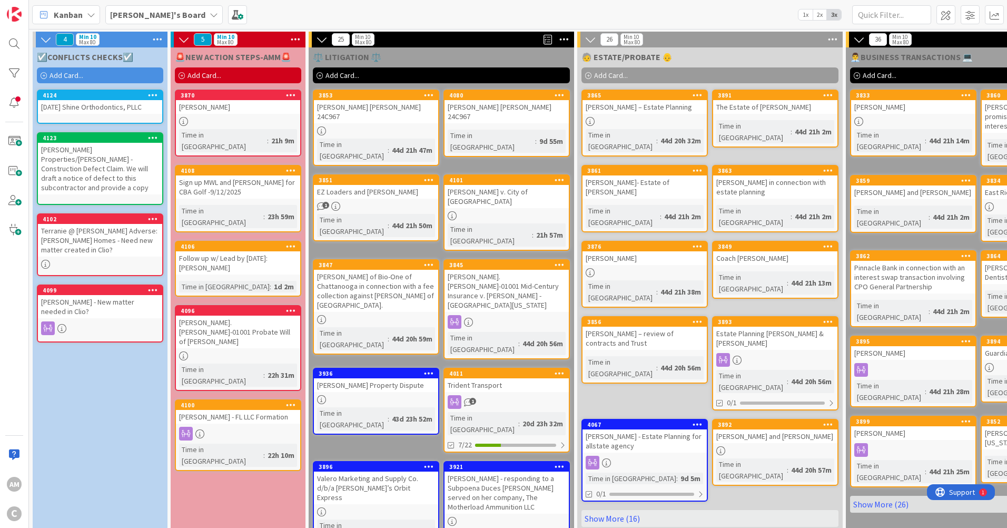
click at [111, 164] on div "[PERSON_NAME] Properties/[PERSON_NAME] - Construction Defect Claim. We will dra…" at bounding box center [100, 169] width 124 height 52
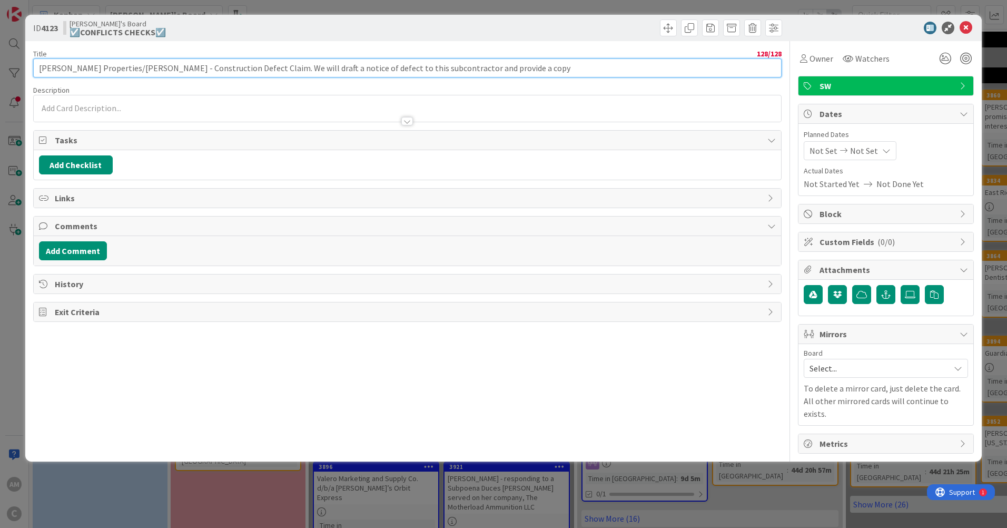
click at [38, 68] on input "[PERSON_NAME] Properties/[PERSON_NAME] - Construction Defect Claim. We will dra…" at bounding box center [407, 67] width 749 height 19
drag, startPoint x: 497, startPoint y: 66, endPoint x: 233, endPoint y: 71, distance: 264.6
click at [233, 71] on input "[PERSON_NAME] Properties/[PERSON_NAME] - Construction Defect Claim. We will dra…" at bounding box center [407, 67] width 749 height 19
click at [39, 70] on input "[PERSON_NAME] Properties/[PERSON_NAME] - Construction Defect Claim." at bounding box center [407, 67] width 749 height 19
type input "[DATE] [PERSON_NAME] Properties/[PERSON_NAME] - Construction Defect Claim."
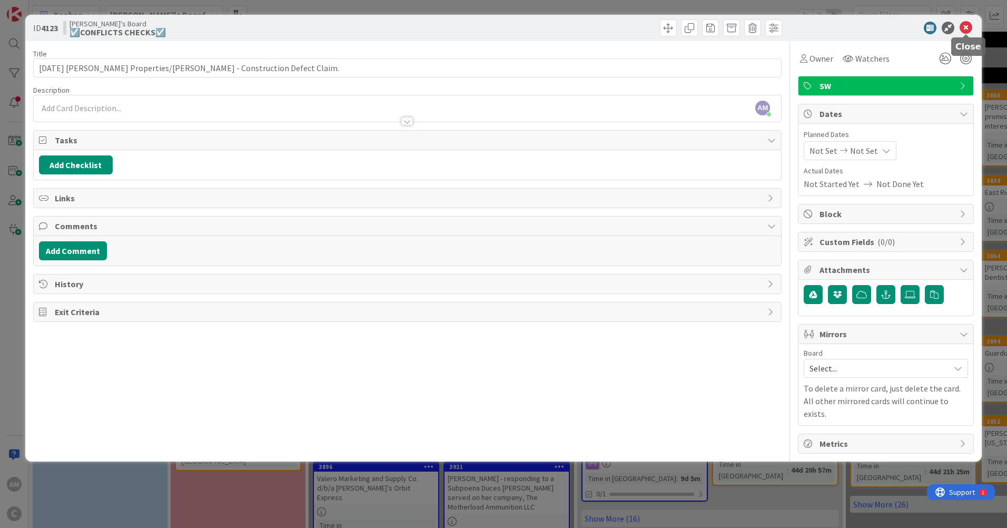
click at [967, 24] on icon at bounding box center [966, 28] width 13 height 13
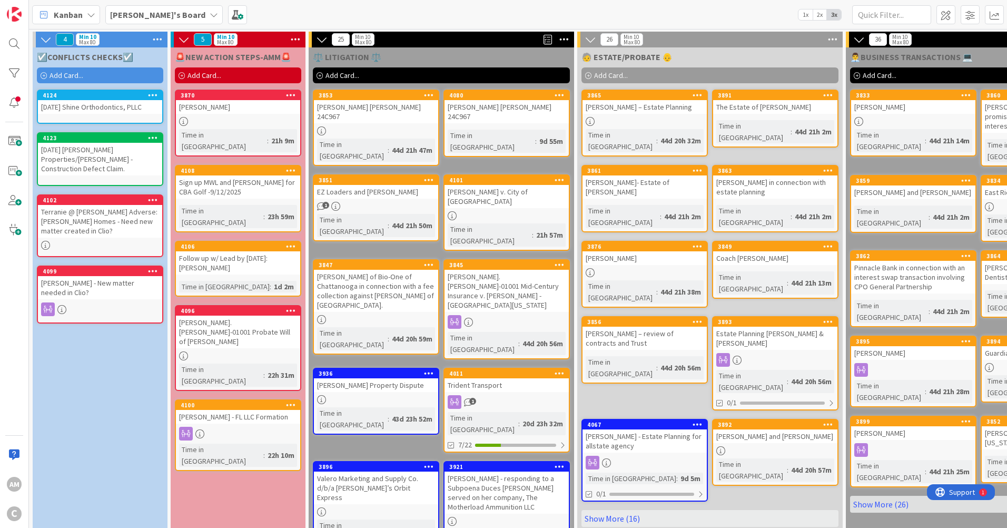
click at [109, 241] on div at bounding box center [100, 245] width 124 height 9
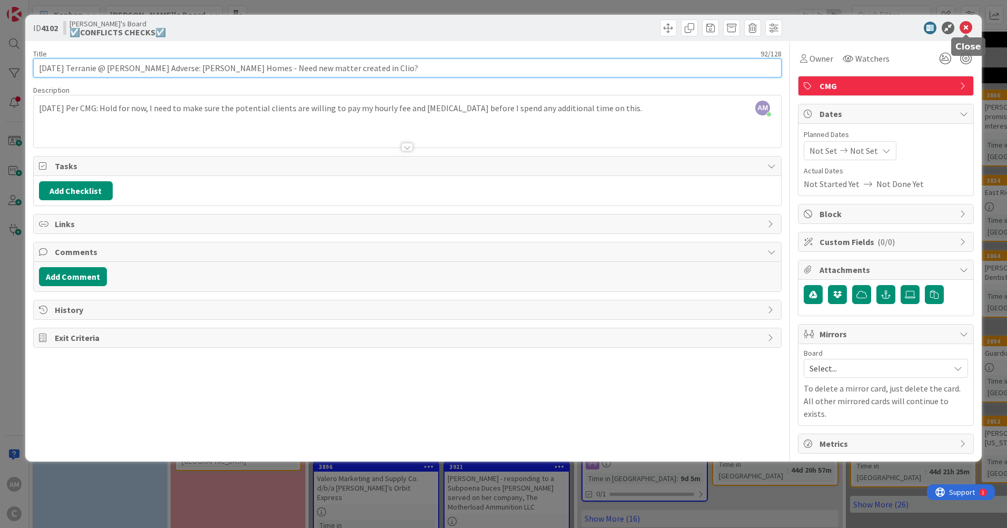
type input "[DATE] Terranie @ [PERSON_NAME] Adverse: [PERSON_NAME] Homes - Need new matter …"
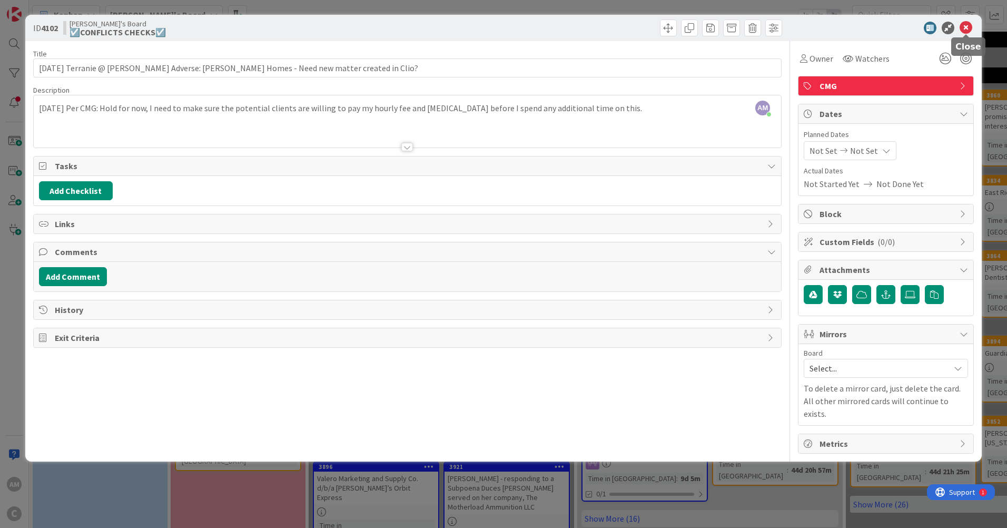
click at [968, 22] on icon at bounding box center [966, 28] width 13 height 13
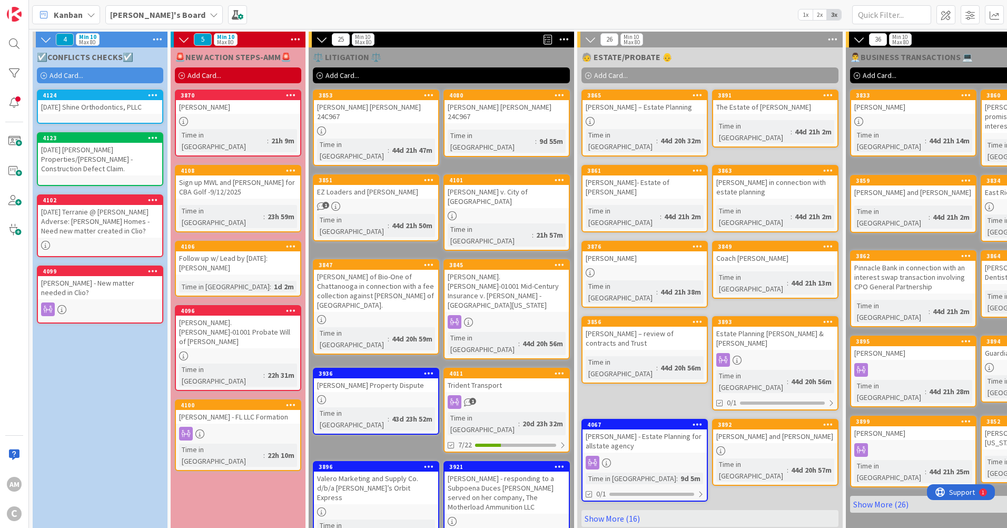
click at [113, 309] on link "4099 [PERSON_NAME] - New matter needed in Clio?" at bounding box center [100, 295] width 126 height 58
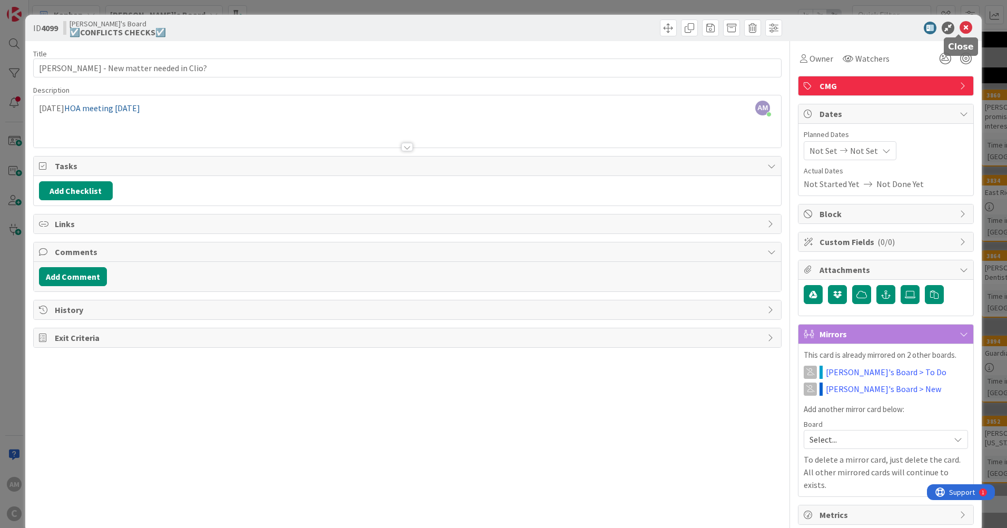
click at [961, 30] on icon at bounding box center [966, 28] width 13 height 13
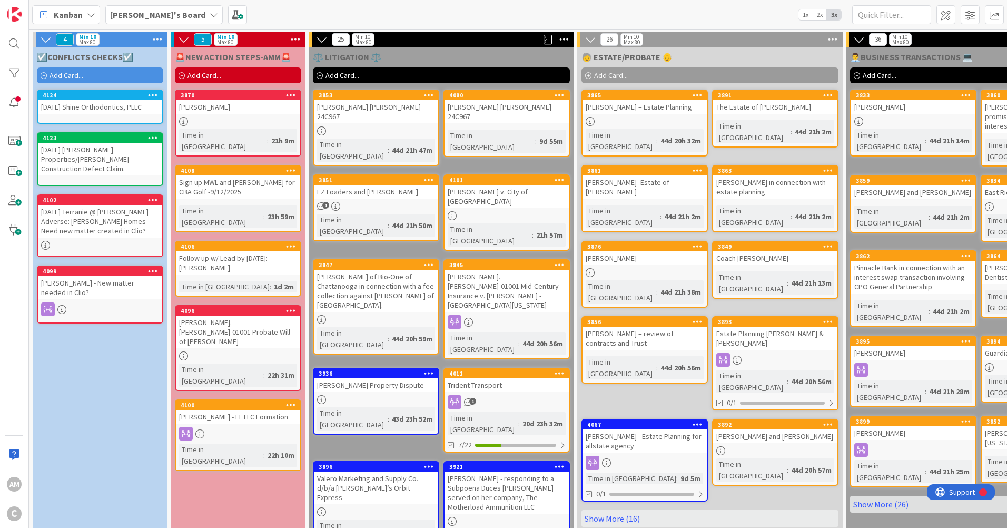
click at [91, 302] on div at bounding box center [100, 309] width 124 height 14
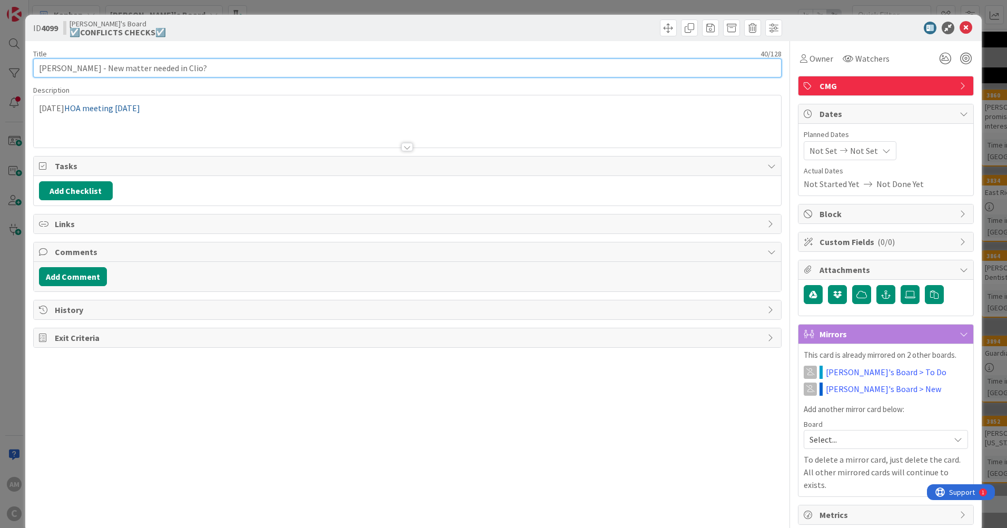
click at [41, 67] on input "[PERSON_NAME] - New matter needed in Clio?" at bounding box center [407, 67] width 749 height 19
type input "[DATE] [PERSON_NAME] - New matter needed in [GEOGRAPHIC_DATA]?"
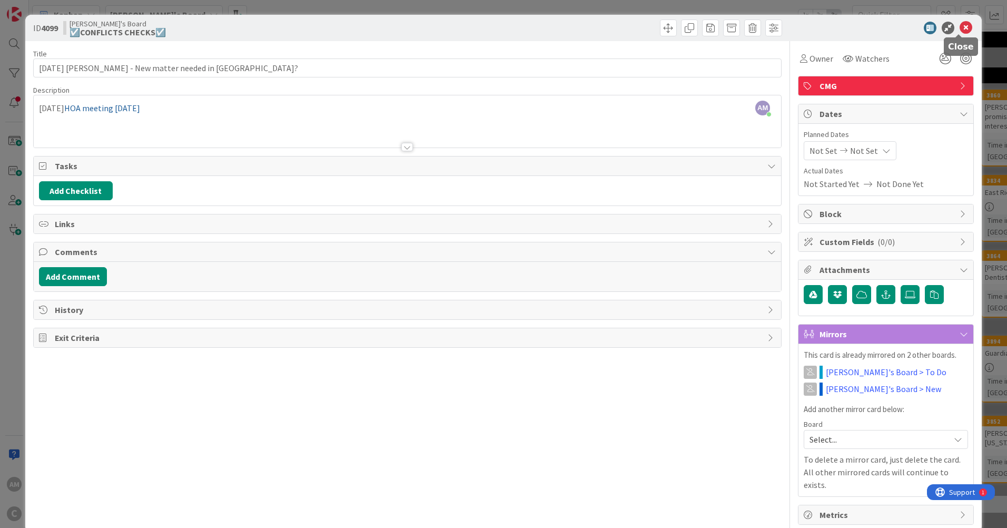
click at [960, 24] on icon at bounding box center [966, 28] width 13 height 13
